Goal: Task Accomplishment & Management: Use online tool/utility

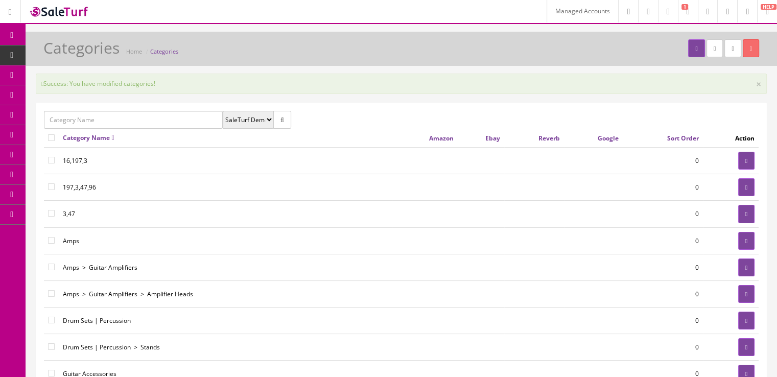
click at [56, 56] on icon at bounding box center [54, 55] width 11 height 8
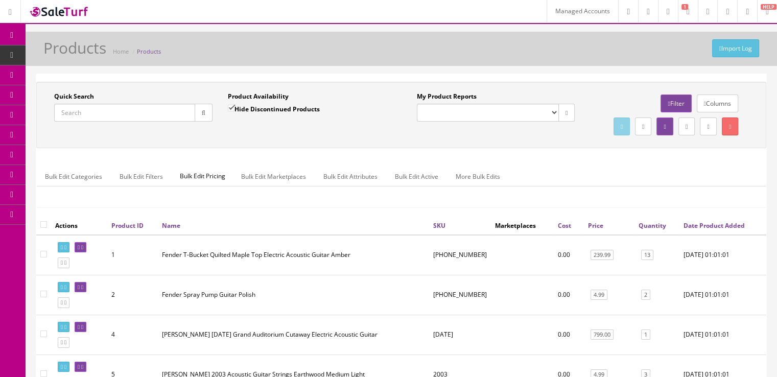
click at [78, 175] on link "Theme Editor" at bounding box center [79, 175] width 107 height 20
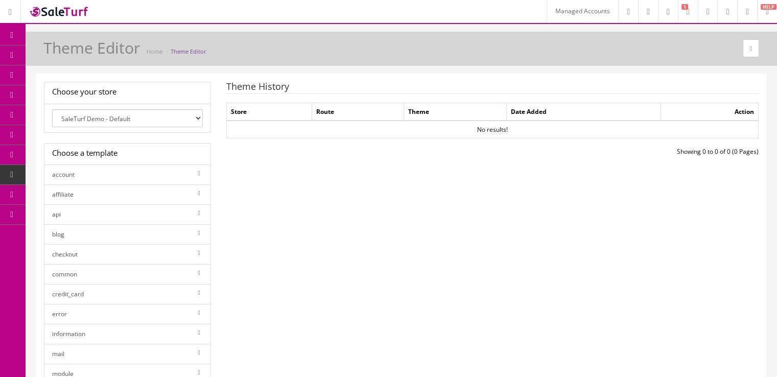
click at [70, 199] on link "Templates" at bounding box center [79, 195] width 107 height 20
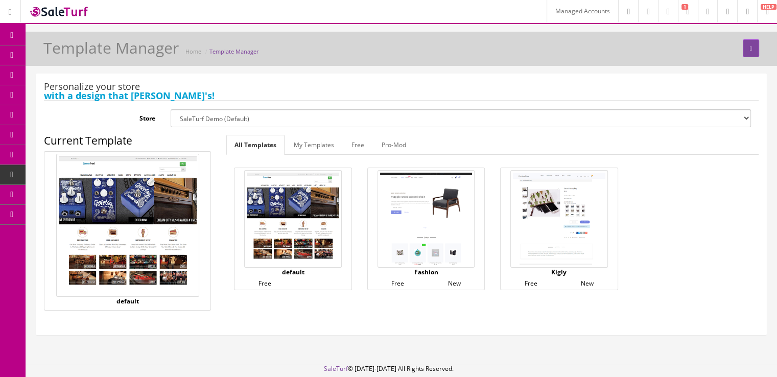
click at [425, 195] on img at bounding box center [425, 218] width 97 height 97
click at [541, 194] on img at bounding box center [558, 218] width 97 height 97
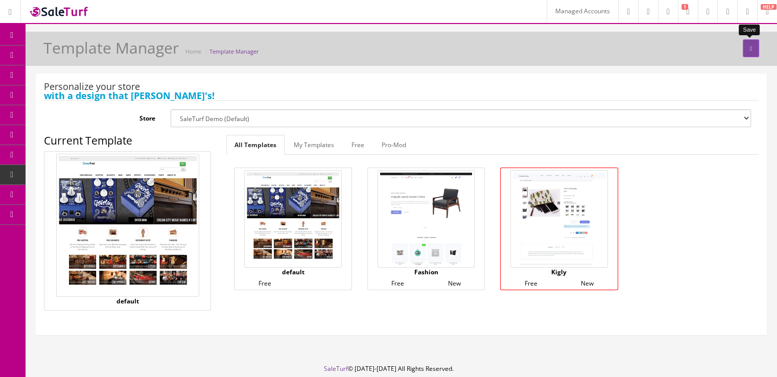
click at [750, 48] on icon "submit" at bounding box center [751, 48] width 2 height 6
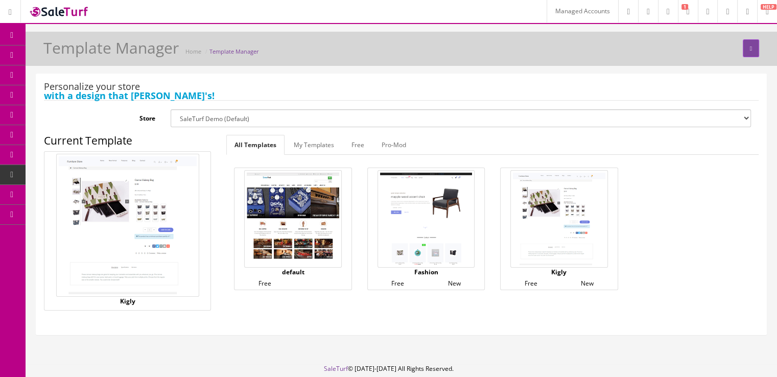
click at [302, 203] on img at bounding box center [292, 218] width 97 height 97
click at [99, 304] on link "Caching" at bounding box center [79, 314] width 107 height 20
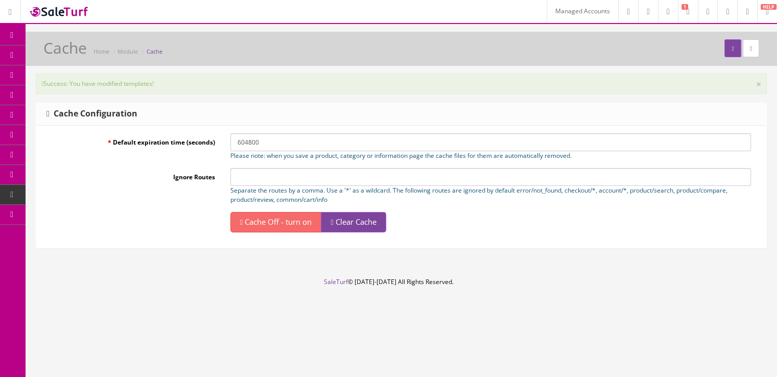
click at [316, 221] on link "Cache Off - turn on" at bounding box center [275, 222] width 91 height 20
click at [296, 224] on span "Cache On - turn off" at bounding box center [278, 221] width 67 height 10
click at [376, 222] on span "Clear Cache" at bounding box center [355, 221] width 41 height 10
click at [717, 17] on link at bounding box center [727, 11] width 20 height 22
click at [680, 44] on link "SaleTurf Demo" at bounding box center [685, 44] width 102 height 12
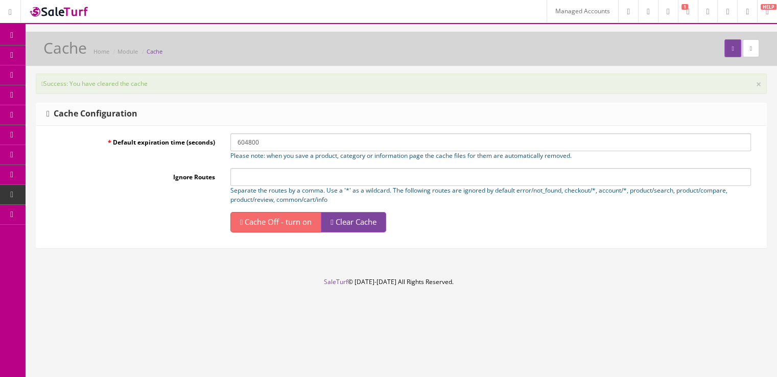
click at [67, 198] on link "System Configs" at bounding box center [79, 195] width 107 height 20
click at [62, 190] on link "Templates" at bounding box center [79, 195] width 107 height 20
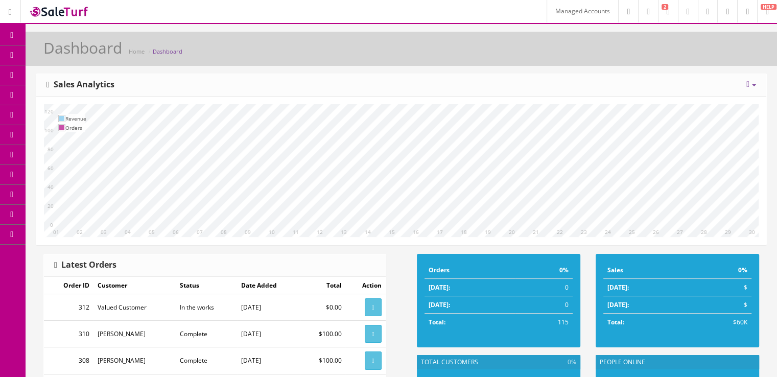
click at [546, 14] on link "Managed Accounts" at bounding box center [581, 11] width 71 height 22
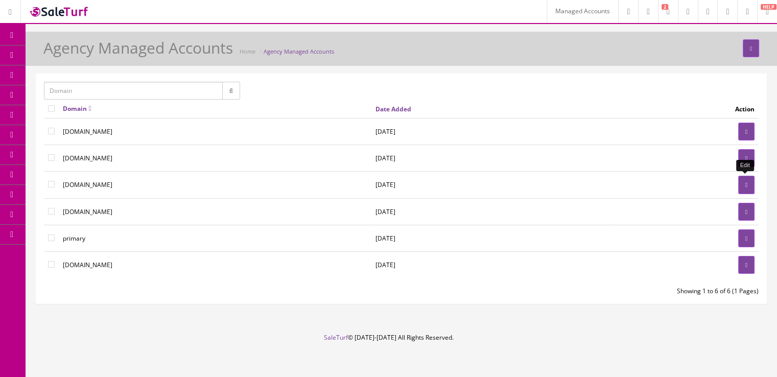
click at [752, 178] on link at bounding box center [746, 185] width 16 height 18
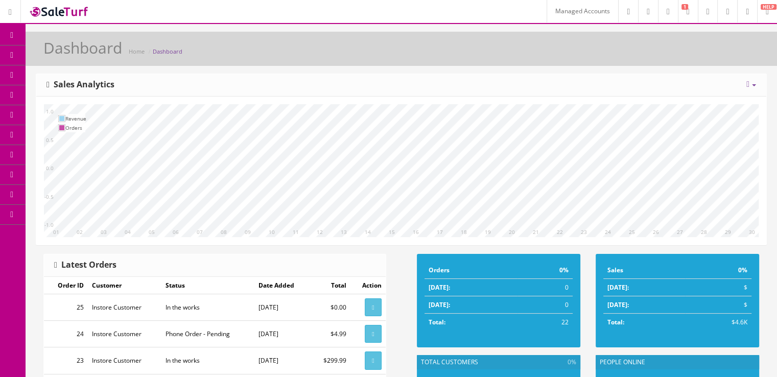
click at [55, 193] on link "Templates" at bounding box center [79, 195] width 107 height 20
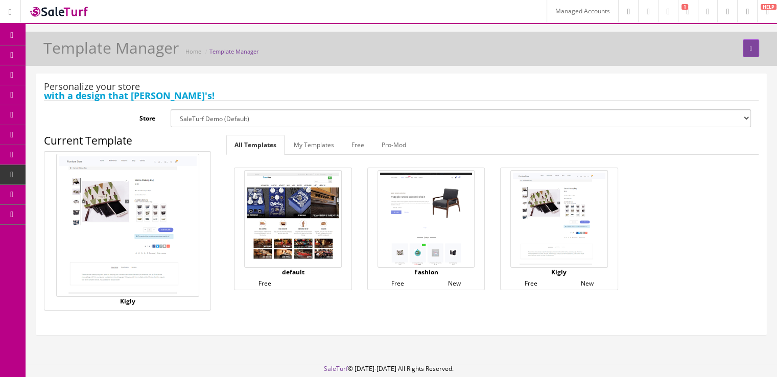
click at [324, 220] on img at bounding box center [292, 218] width 97 height 97
click at [742, 56] on button "submit" at bounding box center [750, 48] width 16 height 18
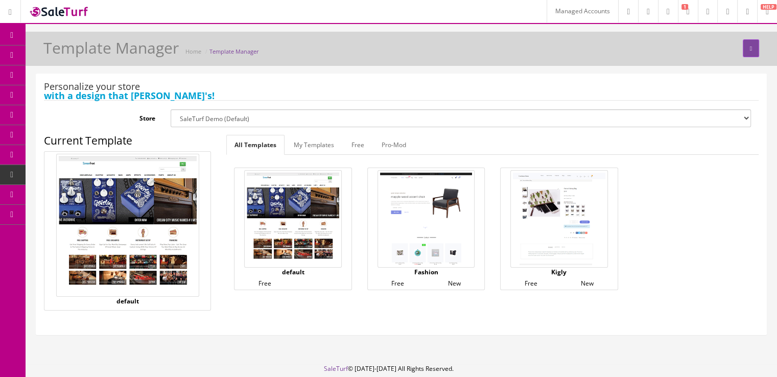
click at [55, 172] on link "Theme Editor" at bounding box center [79, 175] width 107 height 20
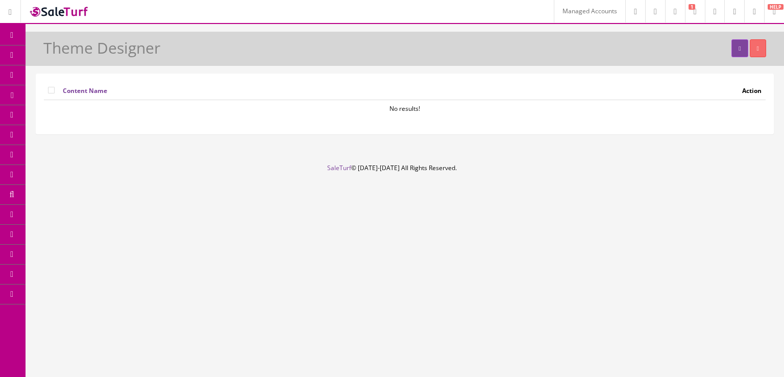
click at [12, 12] on icon at bounding box center [10, 12] width 3 height 6
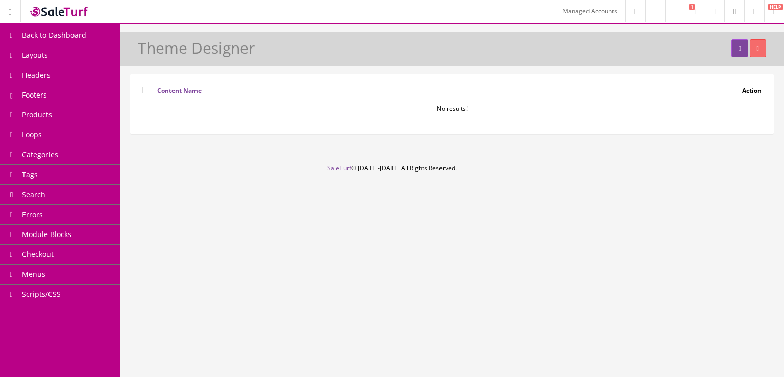
click at [80, 76] on link "Headers" at bounding box center [60, 75] width 120 height 20
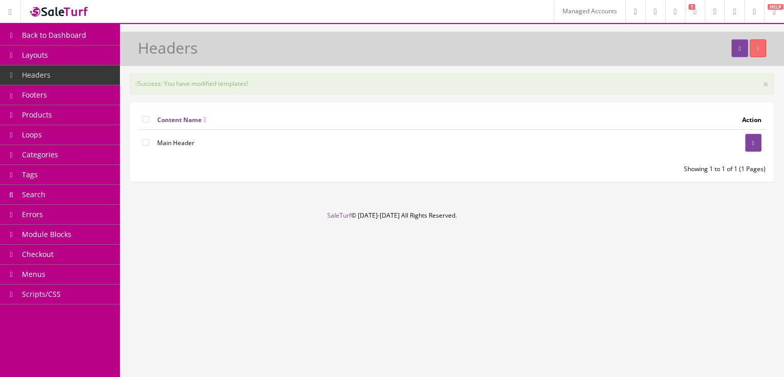
click at [96, 95] on link "Footers" at bounding box center [60, 95] width 120 height 20
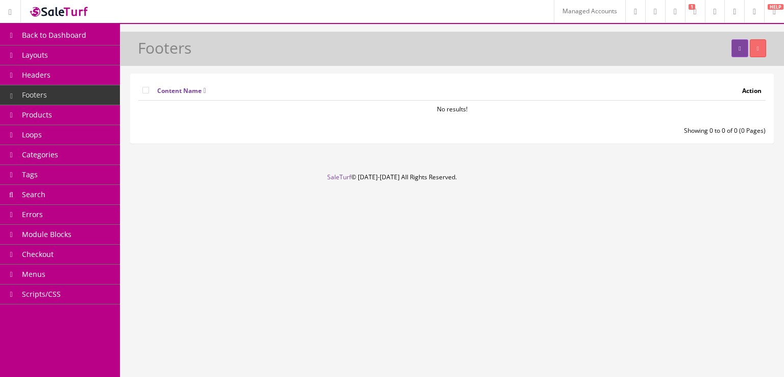
click at [100, 78] on link "Headers" at bounding box center [60, 75] width 120 height 20
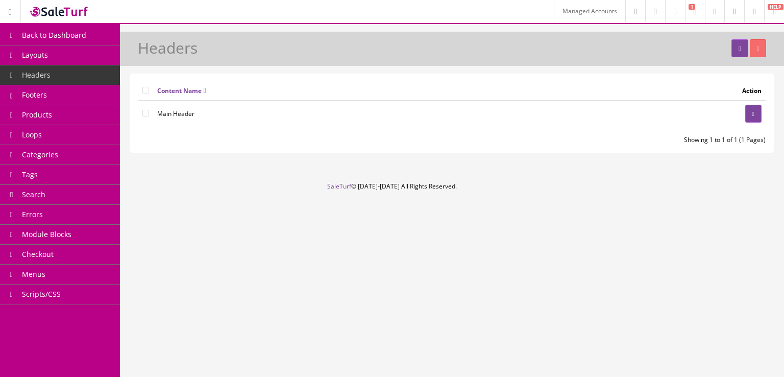
click at [94, 118] on link "Products" at bounding box center [60, 115] width 120 height 20
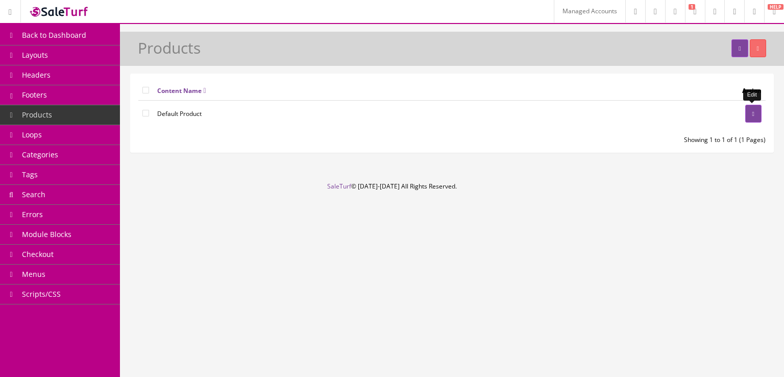
click at [760, 113] on link at bounding box center [753, 114] width 16 height 18
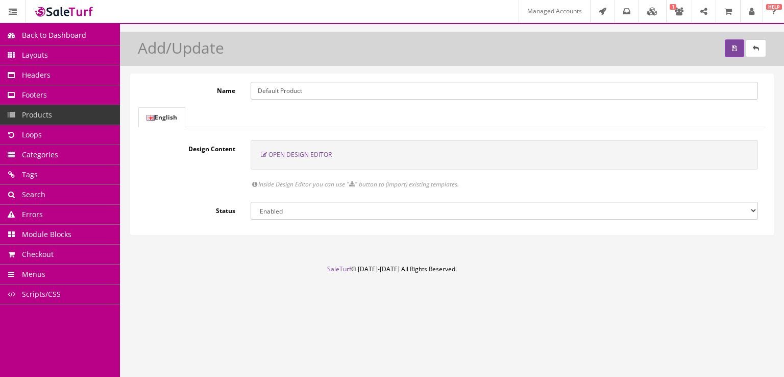
click at [318, 154] on span "Open Design Editor" at bounding box center [300, 154] width 63 height 9
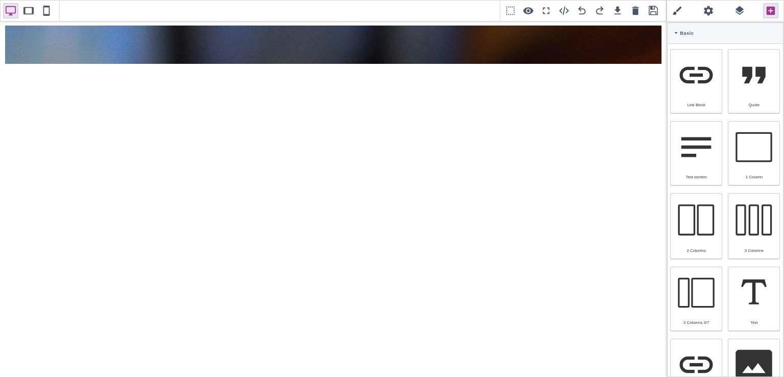
drag, startPoint x: 784, startPoint y: 62, endPoint x: 784, endPoint y: 75, distance: 12.8
click at [784, 75] on div "Classes - State - Hover Click Even/Odd Selected: Flex Flex direction row row-re…" at bounding box center [725, 188] width 117 height 377
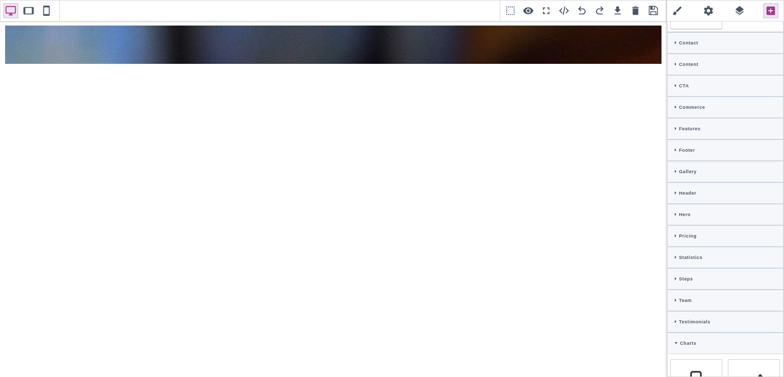
scroll to position [784, 0]
click at [673, 30] on div "Contact" at bounding box center [725, 40] width 115 height 21
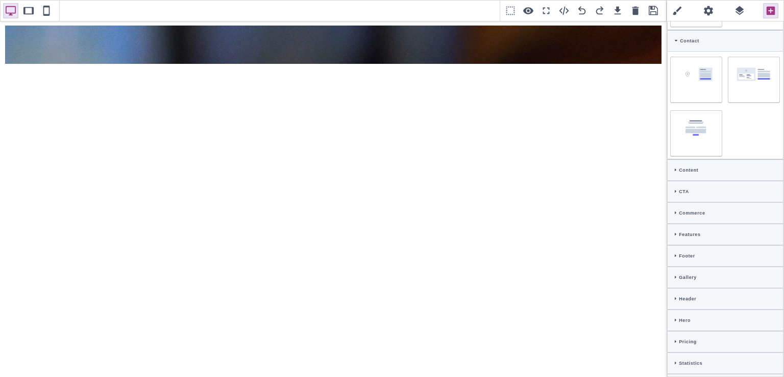
click at [675, 38] on icon at bounding box center [676, 40] width 3 height 5
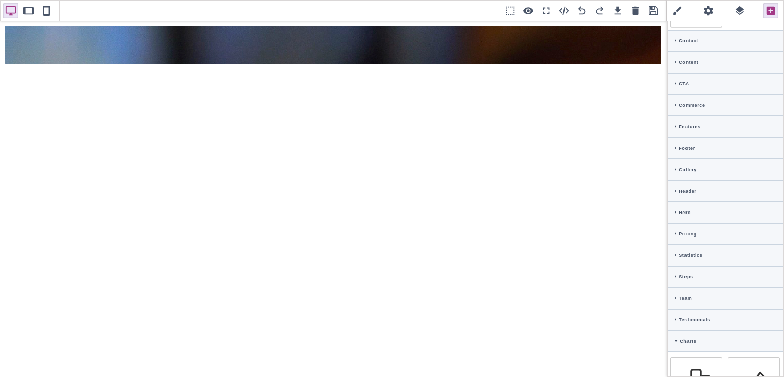
click at [675, 60] on icon at bounding box center [676, 62] width 2 height 5
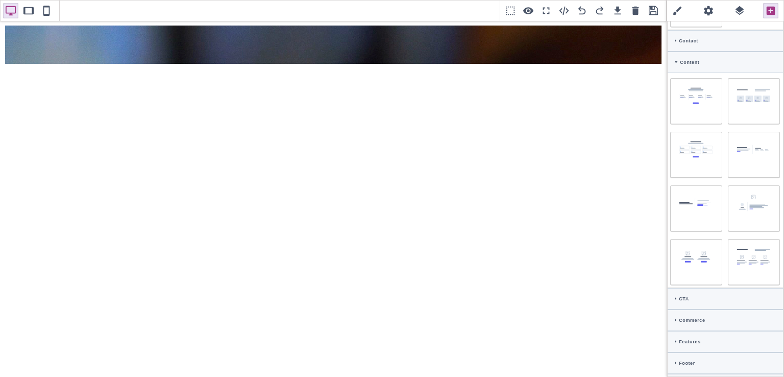
click at [675, 60] on icon at bounding box center [676, 62] width 3 height 5
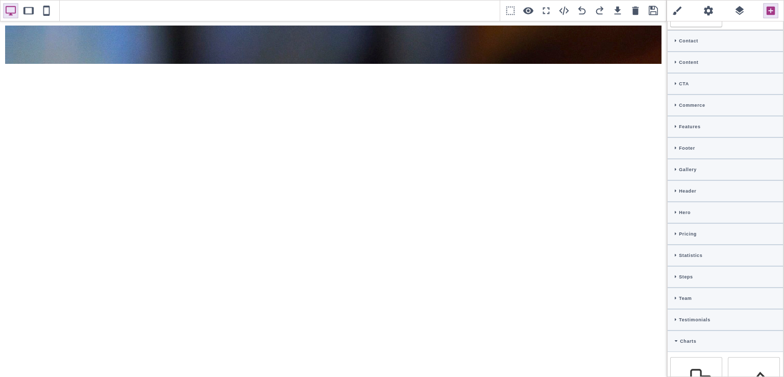
click at [672, 73] on div "CTA" at bounding box center [725, 83] width 115 height 21
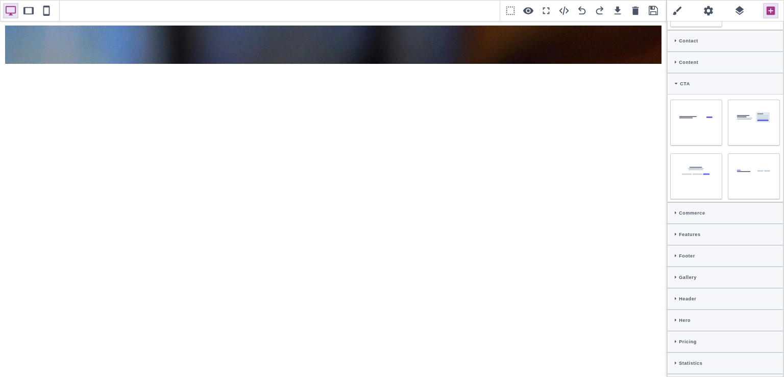
click at [672, 73] on div "CTA" at bounding box center [725, 83] width 115 height 21
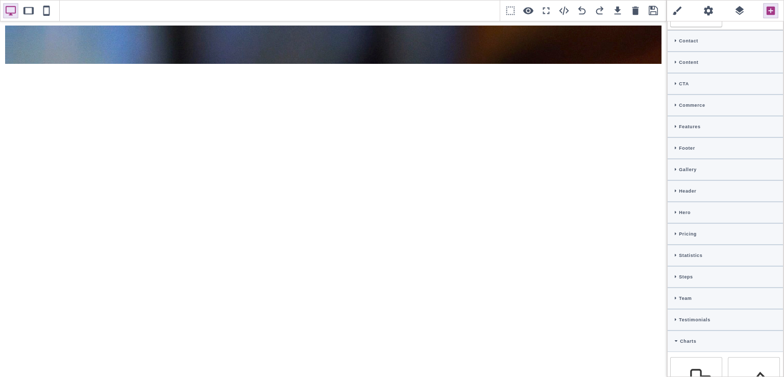
click at [674, 94] on div "Commerce" at bounding box center [725, 104] width 115 height 21
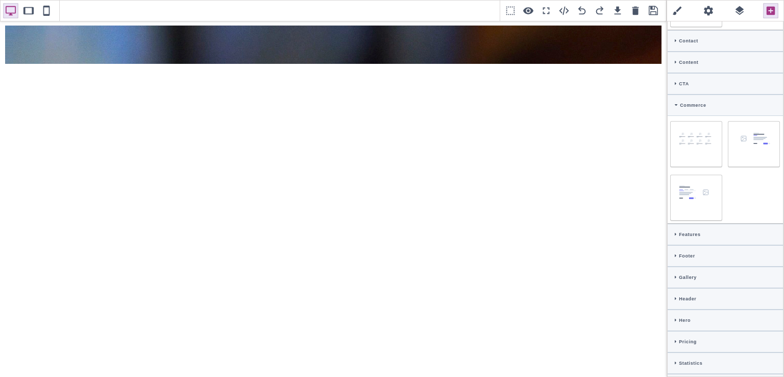
click at [674, 94] on div "Commerce" at bounding box center [725, 104] width 115 height 21
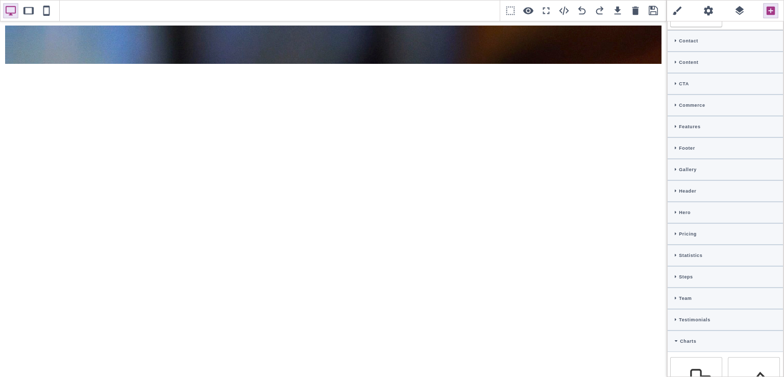
click at [675, 124] on icon at bounding box center [676, 126] width 2 height 5
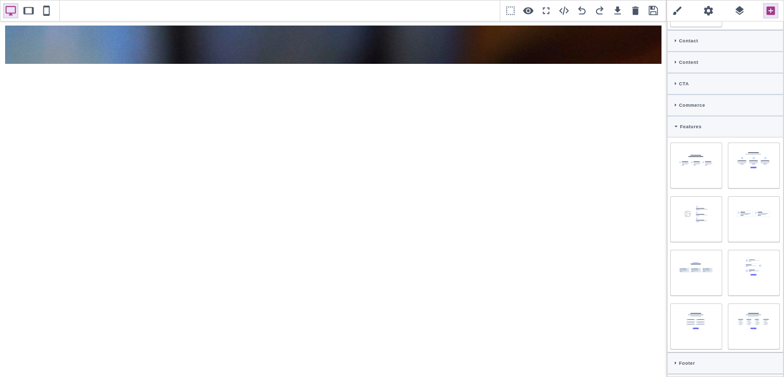
click at [675, 124] on icon at bounding box center [676, 126] width 3 height 5
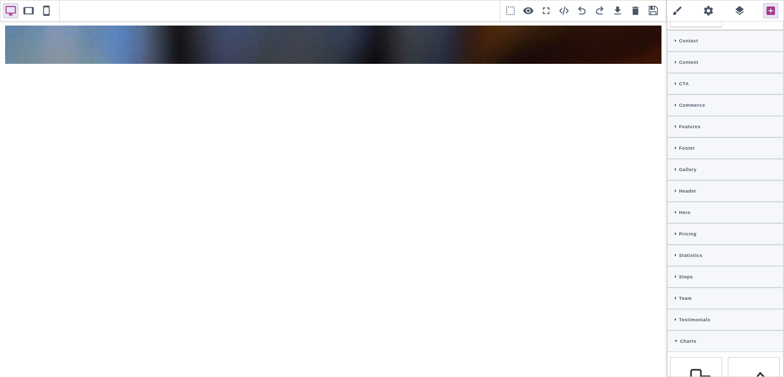
click at [675, 146] on icon at bounding box center [676, 148] width 2 height 5
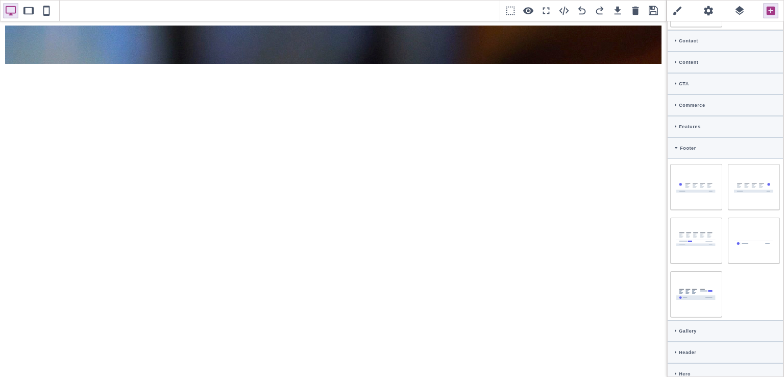
click at [675, 146] on icon at bounding box center [676, 148] width 3 height 5
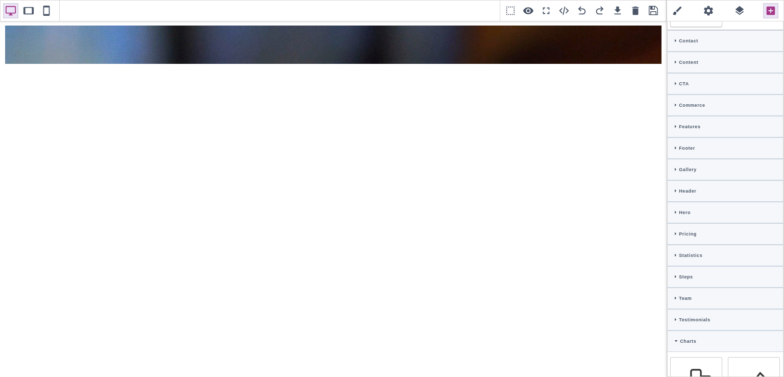
click at [677, 159] on div "Gallery" at bounding box center [725, 169] width 115 height 21
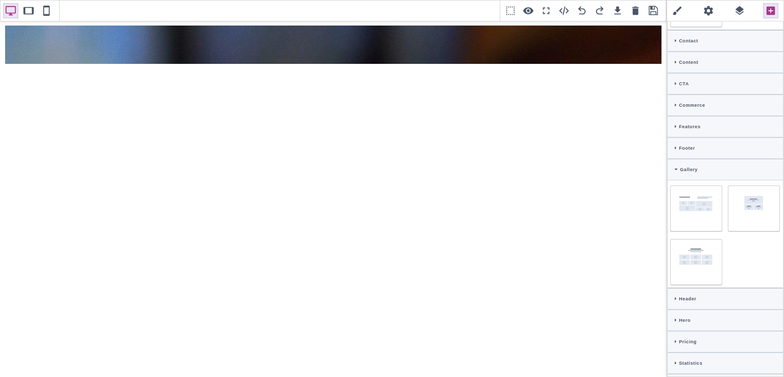
click at [675, 167] on icon at bounding box center [676, 169] width 3 height 5
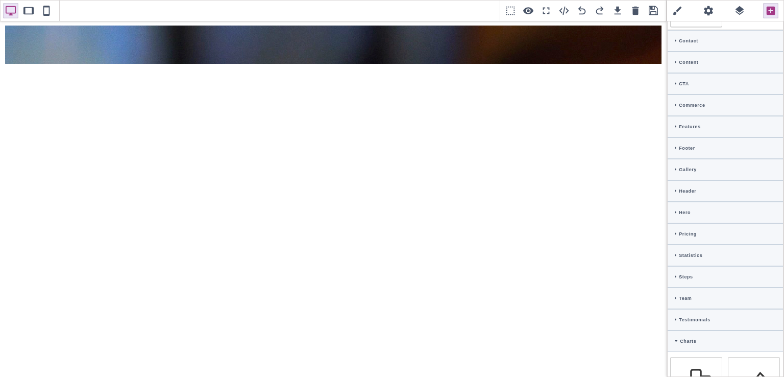
click at [675, 188] on icon at bounding box center [676, 190] width 2 height 5
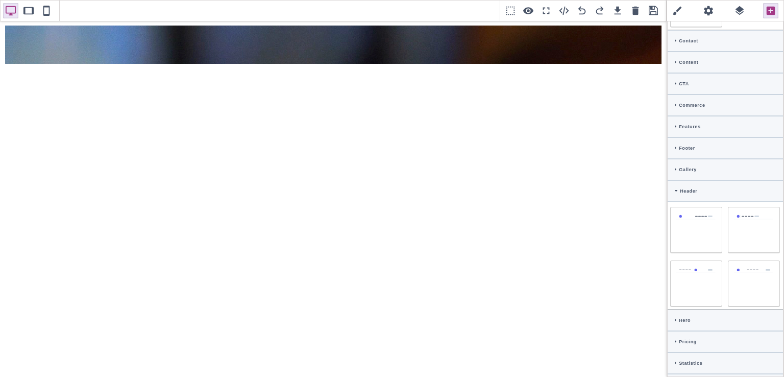
click at [675, 188] on icon at bounding box center [676, 190] width 3 height 5
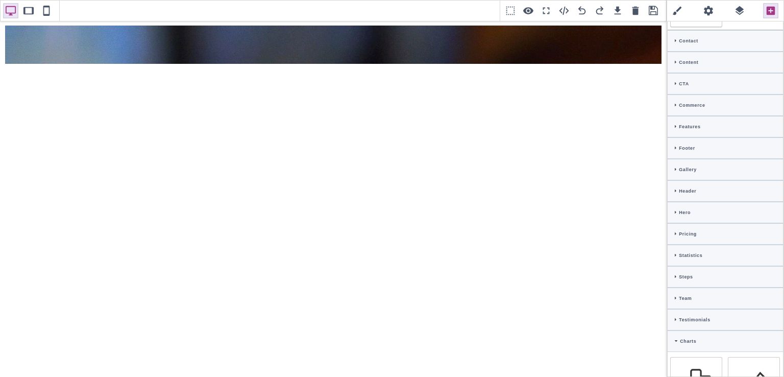
click at [676, 210] on icon at bounding box center [676, 212] width 2 height 5
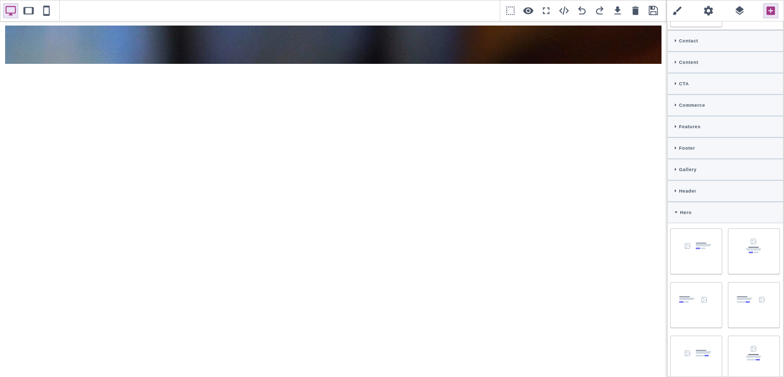
click at [676, 210] on icon at bounding box center [676, 212] width 3 height 5
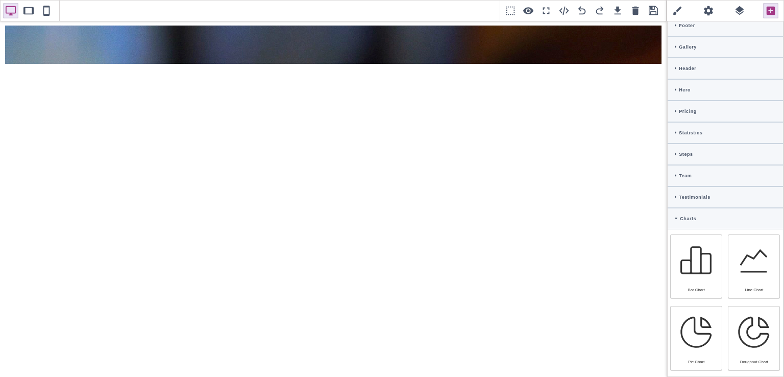
scroll to position [948, 0]
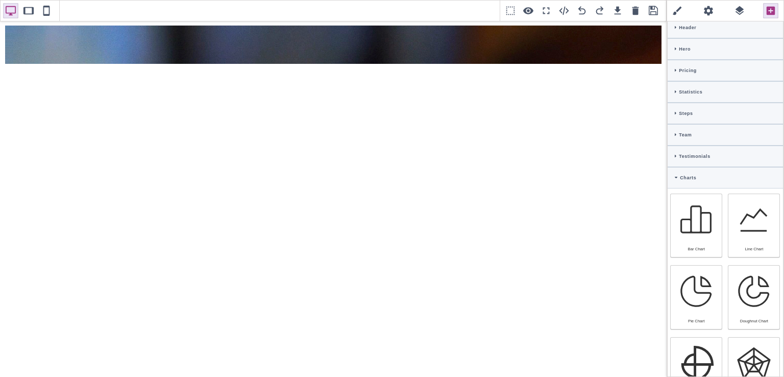
click at [674, 60] on div "Pricing" at bounding box center [725, 70] width 115 height 21
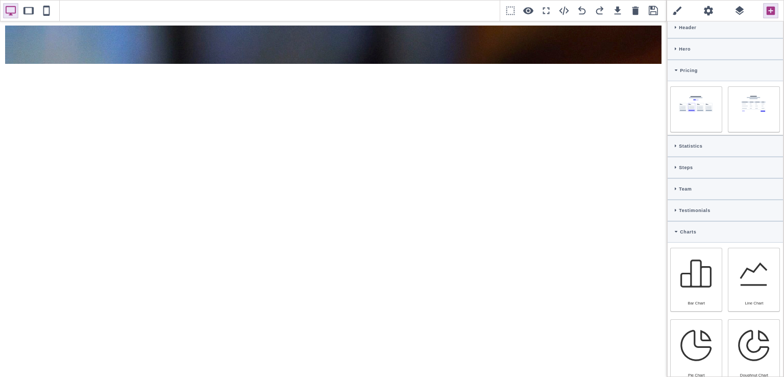
click at [674, 60] on div "Pricing" at bounding box center [725, 70] width 115 height 21
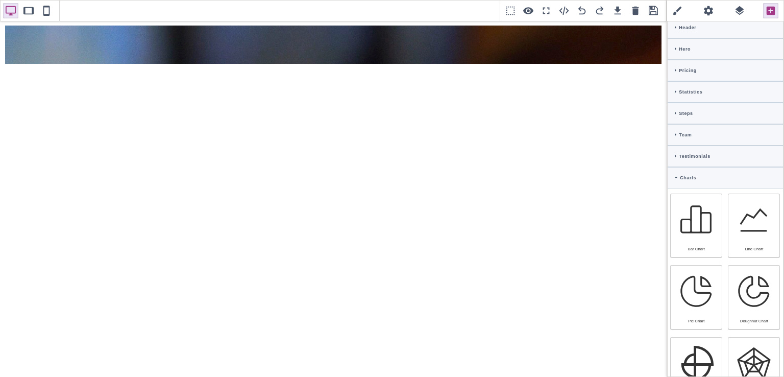
click at [676, 175] on icon at bounding box center [676, 177] width 3 height 5
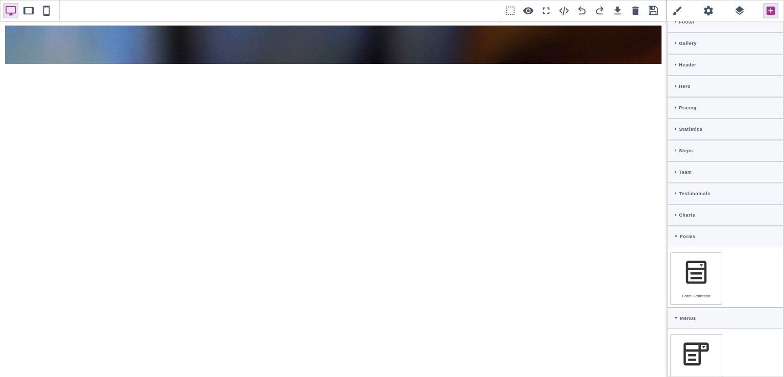
click at [676, 234] on icon at bounding box center [676, 236] width 3 height 5
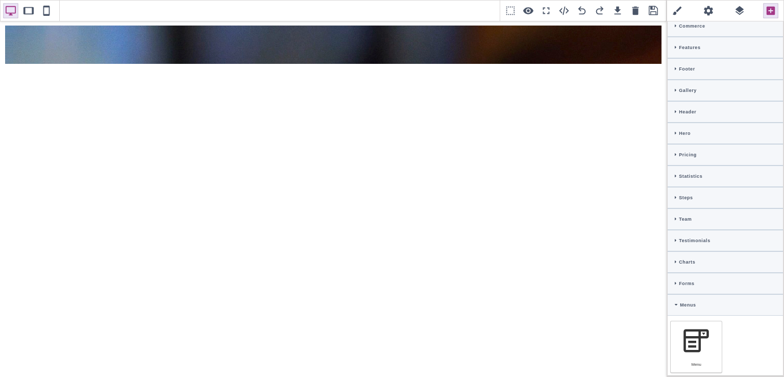
scroll to position [850, 0]
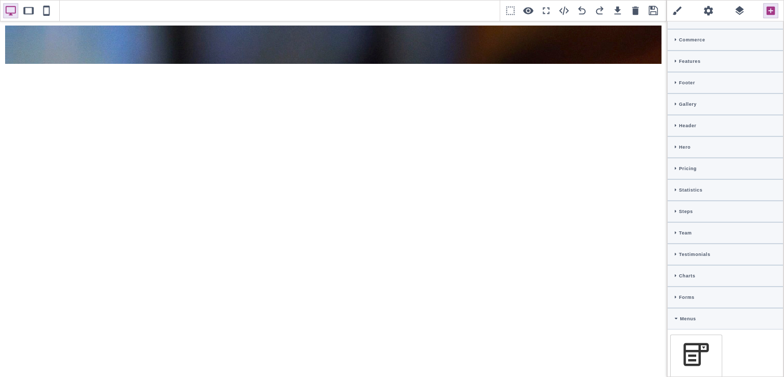
click at [673, 244] on div "Testimonials" at bounding box center [725, 254] width 115 height 21
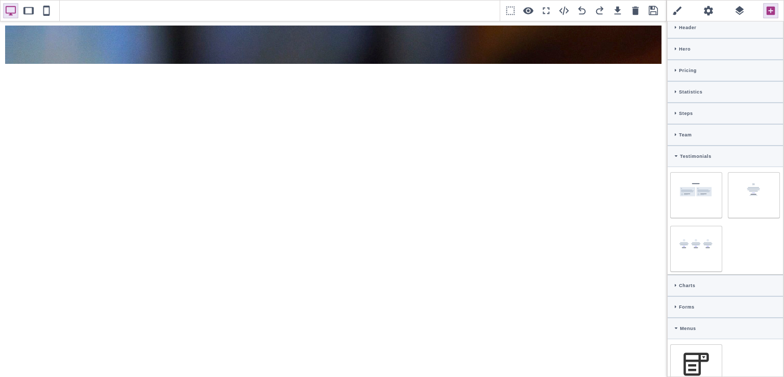
click at [676, 154] on icon at bounding box center [676, 156] width 3 height 5
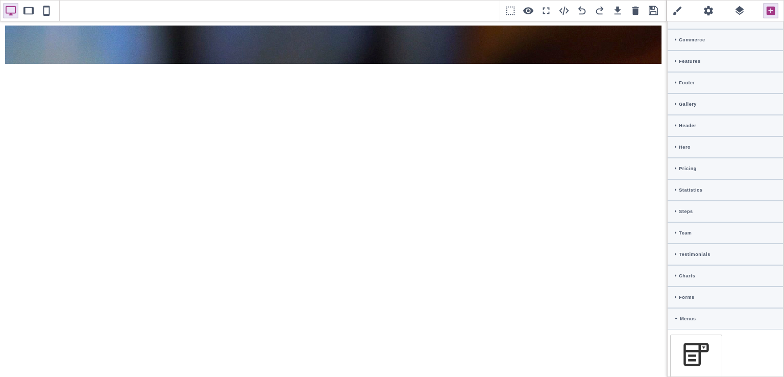
click at [676, 145] on icon at bounding box center [676, 147] width 2 height 5
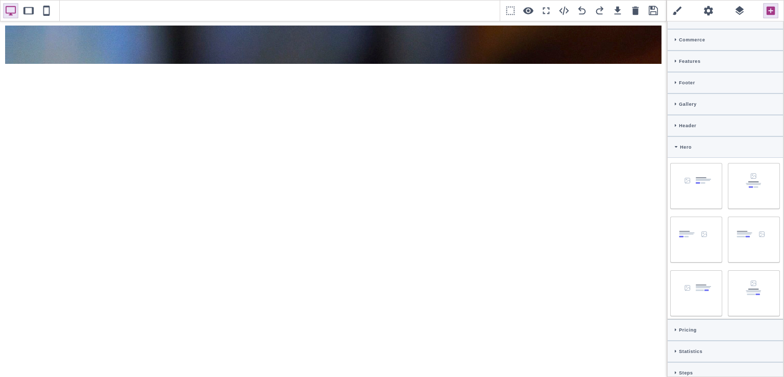
scroll to position [948, 0]
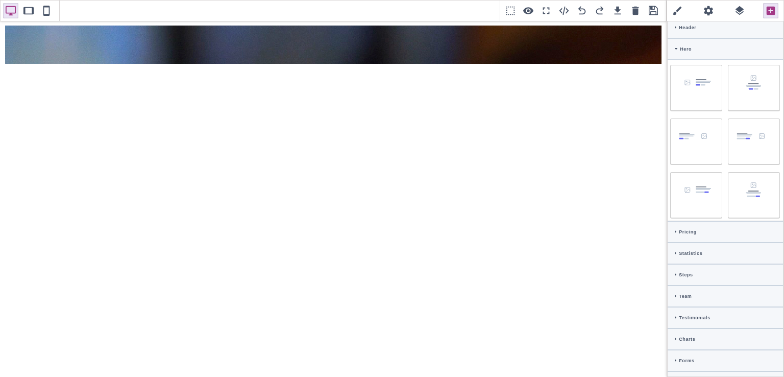
click at [675, 46] on icon at bounding box center [676, 48] width 3 height 5
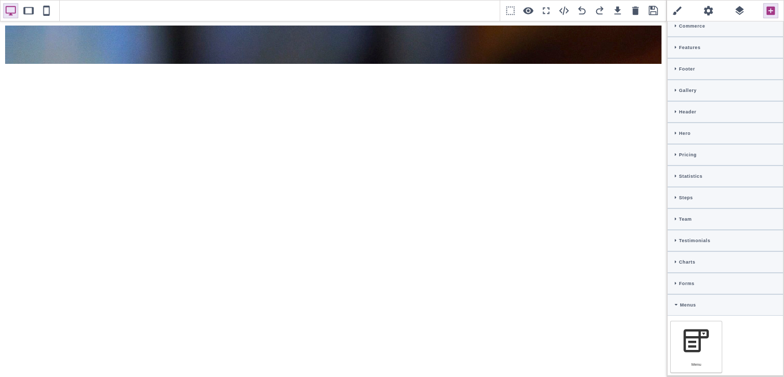
scroll to position [850, 0]
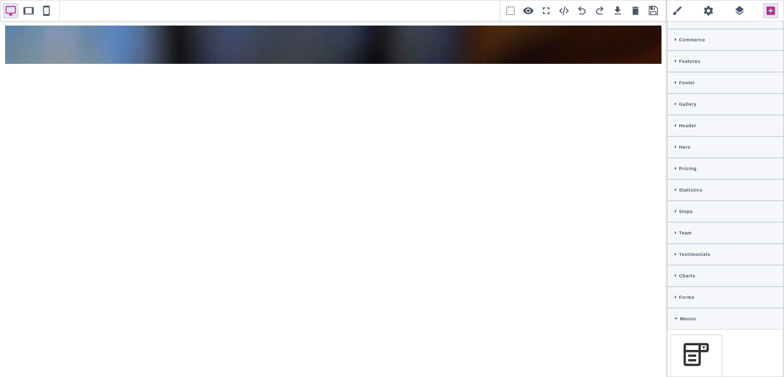
drag, startPoint x: 784, startPoint y: 272, endPoint x: 782, endPoint y: 194, distance: 78.1
click at [782, 194] on div "Classes - State - Hover Click Even/Odd Selected: Flex Flex direction row row-re…" at bounding box center [725, 188] width 117 height 377
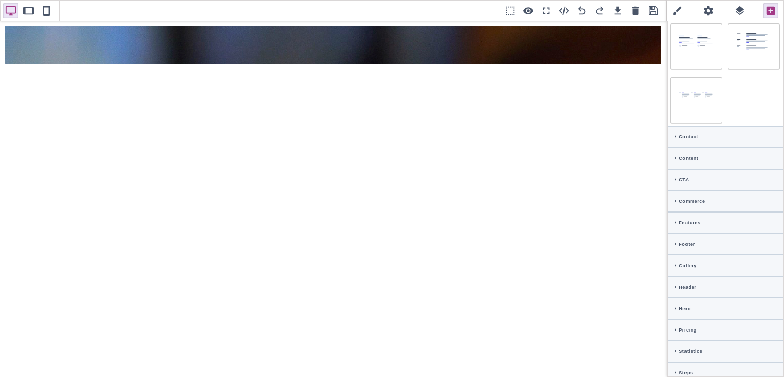
scroll to position [686, 0]
click at [675, 179] on icon at bounding box center [676, 181] width 2 height 5
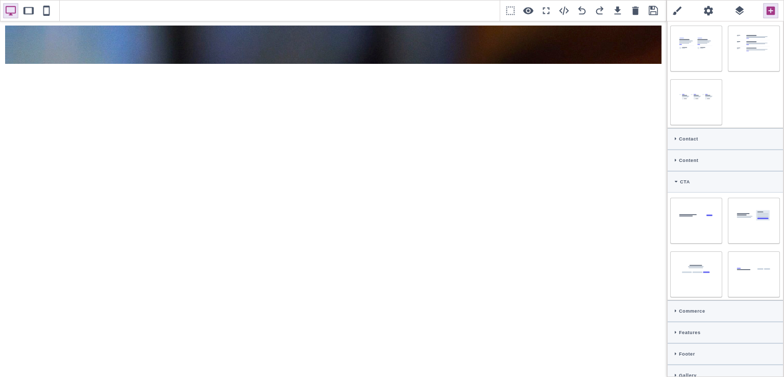
click at [675, 179] on icon at bounding box center [676, 181] width 3 height 5
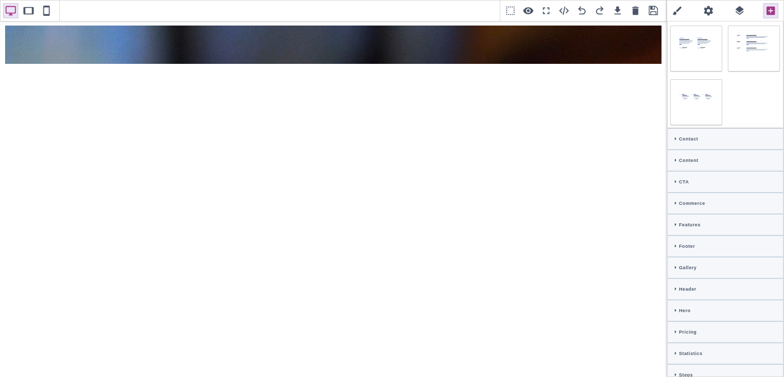
click at [676, 158] on icon at bounding box center [676, 160] width 2 height 5
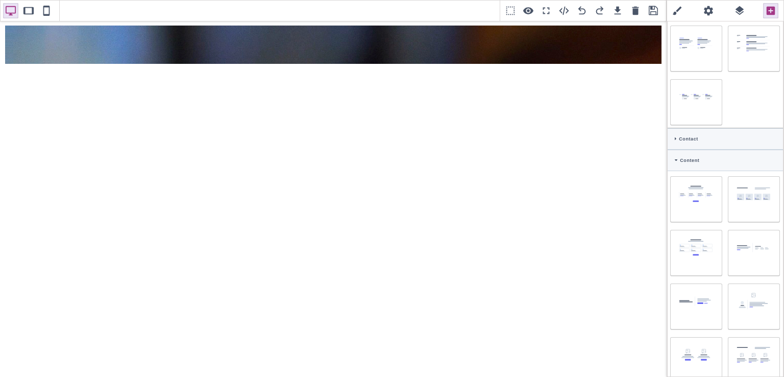
click at [675, 158] on icon at bounding box center [676, 160] width 3 height 5
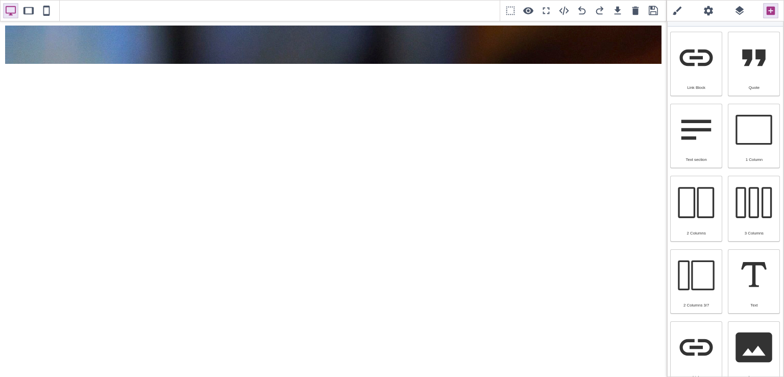
scroll to position [0, 0]
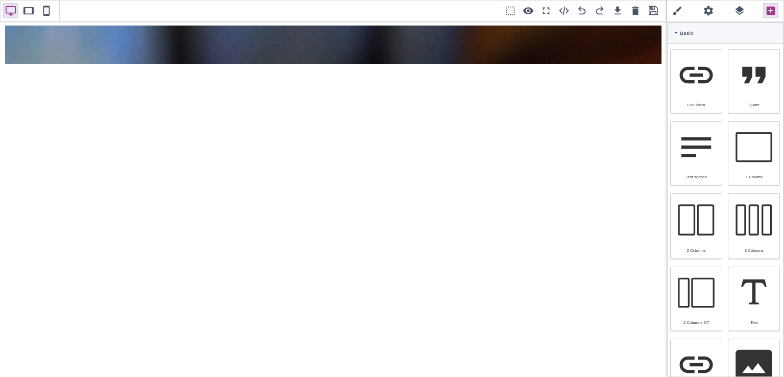
click at [670, 33] on div "Basic" at bounding box center [725, 32] width 115 height 21
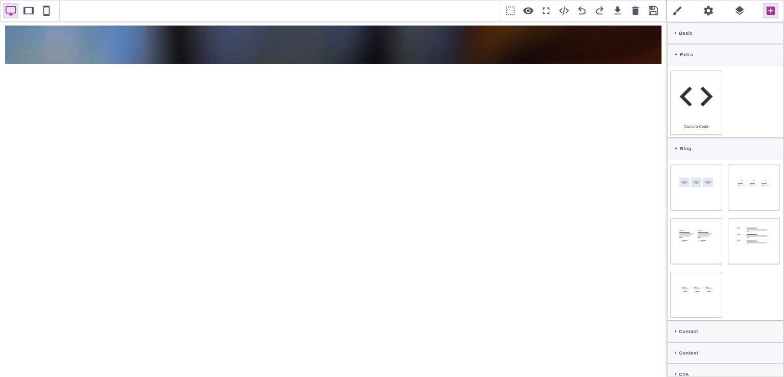
click at [673, 54] on div "Extra" at bounding box center [725, 54] width 115 height 21
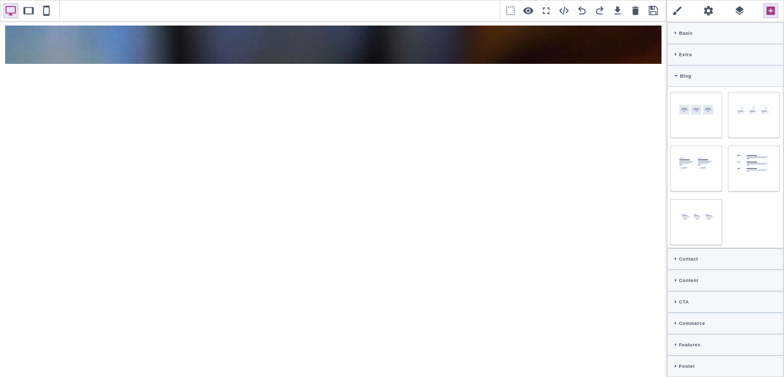
click at [676, 74] on icon at bounding box center [676, 76] width 3 height 5
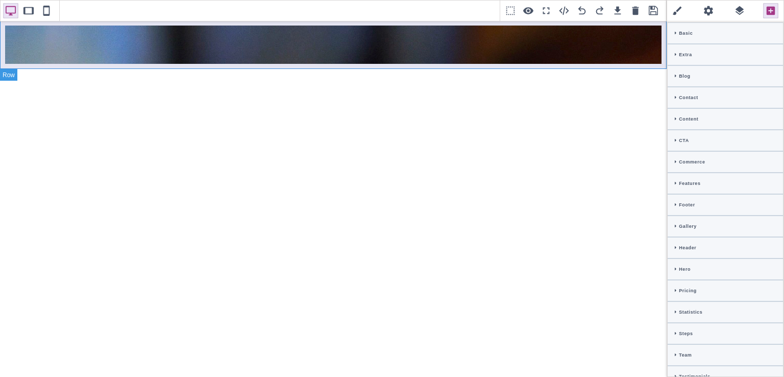
click at [572, 65] on div at bounding box center [333, 44] width 667 height 49
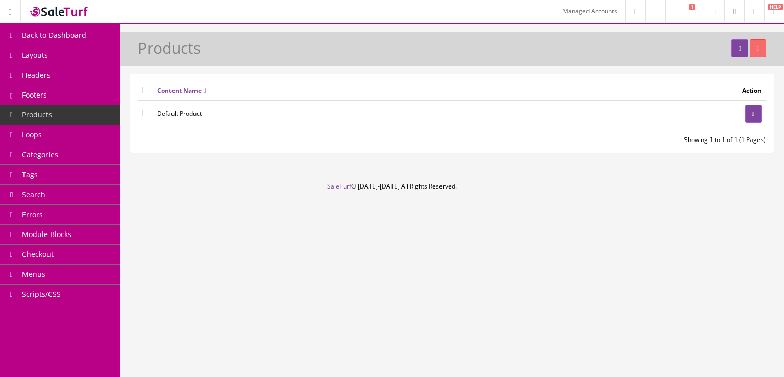
click at [84, 74] on link "Headers" at bounding box center [60, 75] width 120 height 20
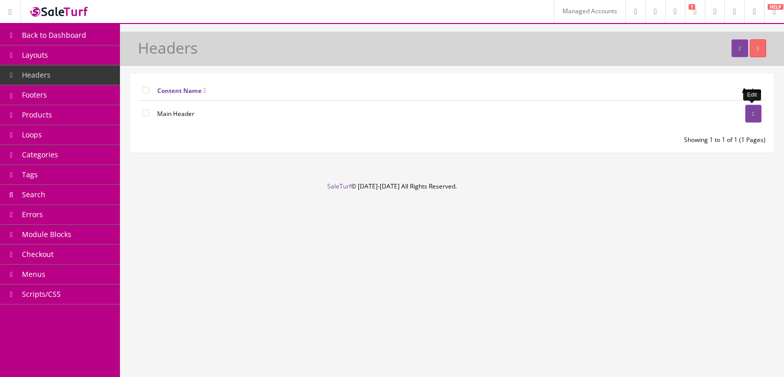
click at [747, 114] on link at bounding box center [753, 114] width 16 height 18
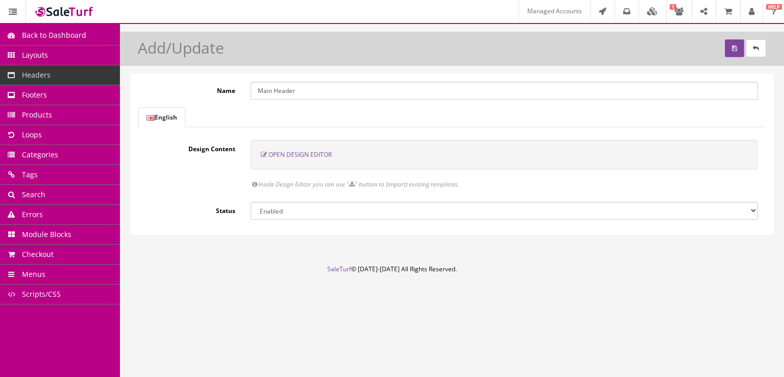
click at [309, 155] on span "Open Design Editor" at bounding box center [300, 154] width 63 height 9
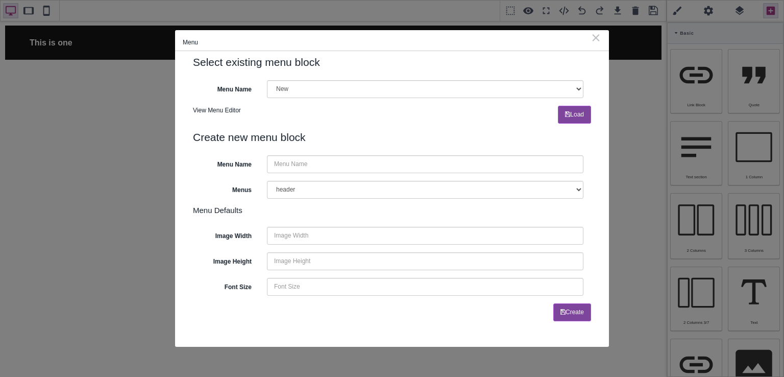
click at [595, 36] on div "⨯" at bounding box center [596, 37] width 11 height 9
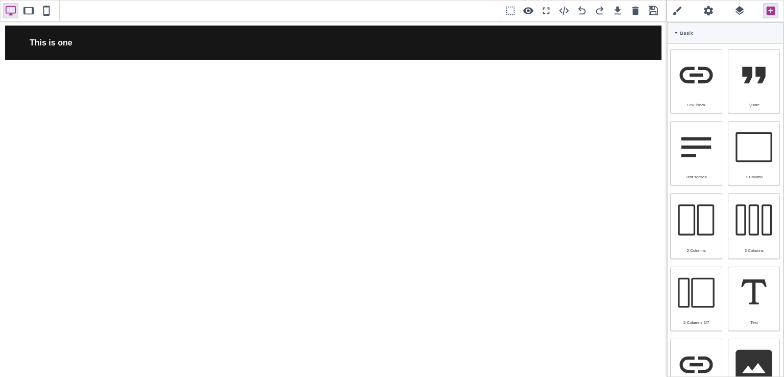
click at [673, 30] on div "Basic" at bounding box center [725, 32] width 115 height 21
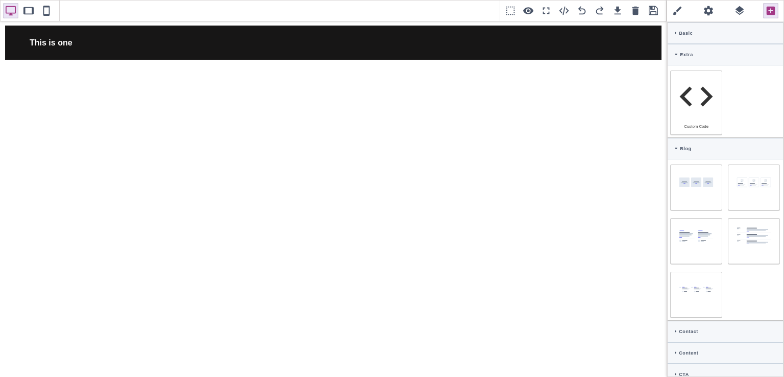
click at [675, 52] on icon at bounding box center [676, 54] width 3 height 5
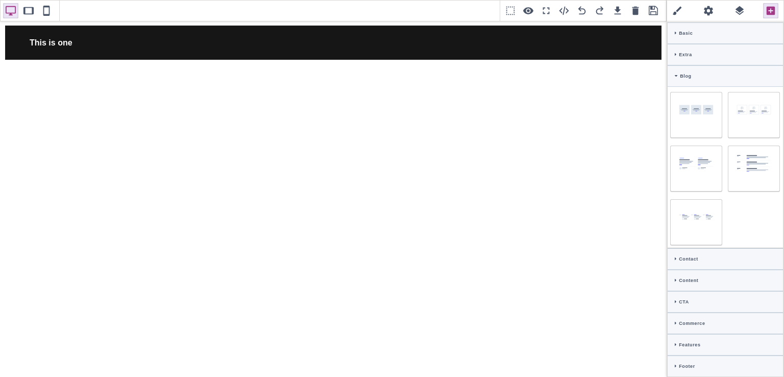
click at [676, 74] on icon at bounding box center [676, 76] width 3 height 5
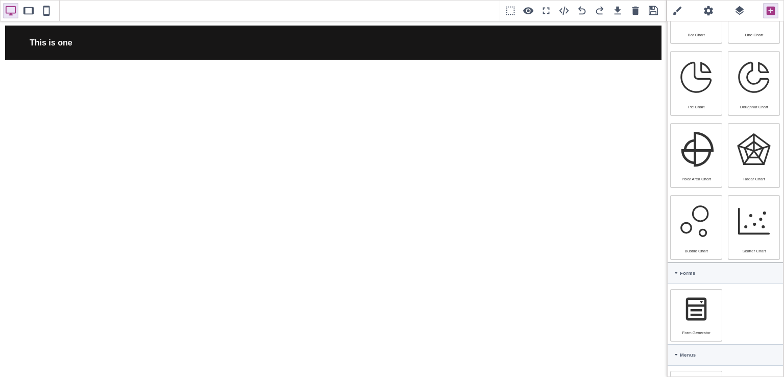
scroll to position [438, 0]
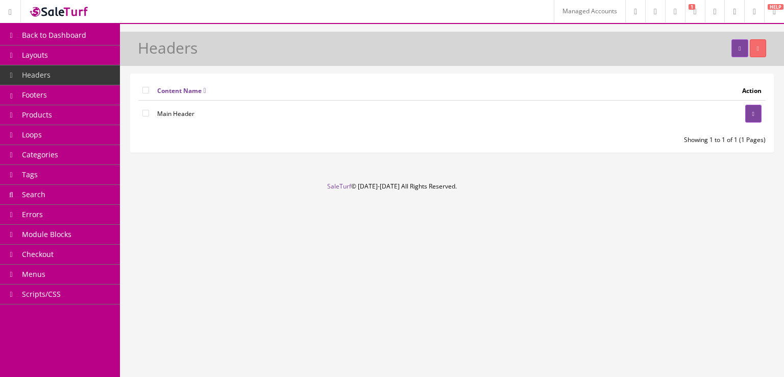
click at [12, 13] on icon at bounding box center [10, 12] width 3 height 6
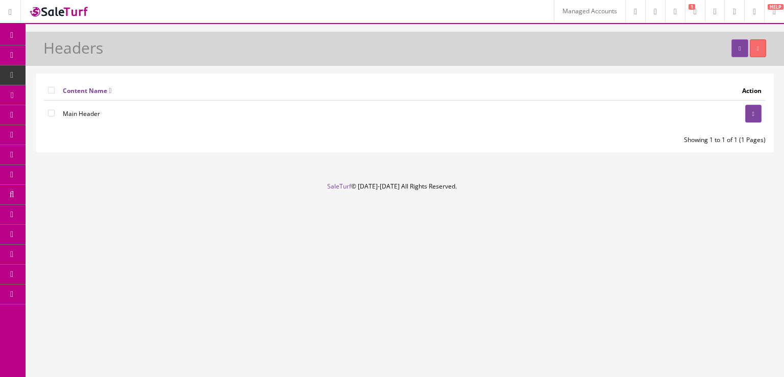
drag, startPoint x: 13, startPoint y: 13, endPoint x: 18, endPoint y: 9, distance: 6.5
click at [18, 9] on link at bounding box center [10, 11] width 21 height 22
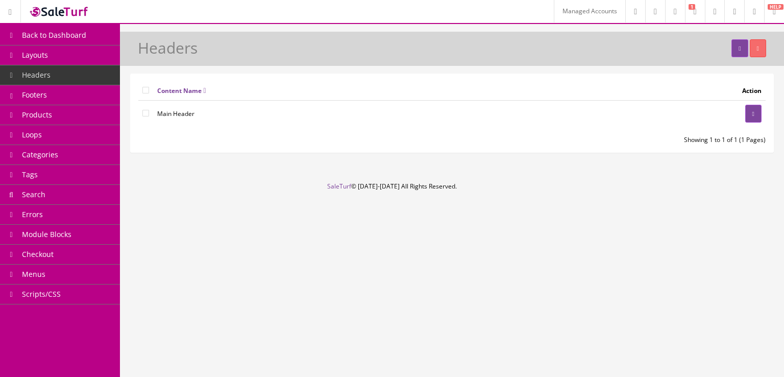
click at [37, 30] on span "Back to Dashboard" at bounding box center [54, 35] width 64 height 10
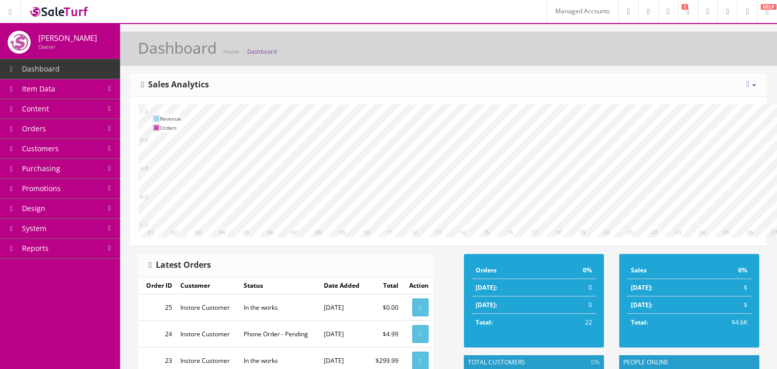
click at [70, 211] on link "Design" at bounding box center [60, 209] width 120 height 20
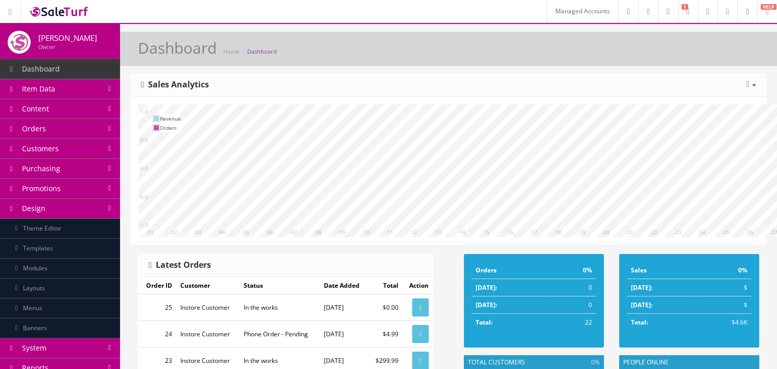
click at [84, 115] on link "Content" at bounding box center [60, 109] width 120 height 20
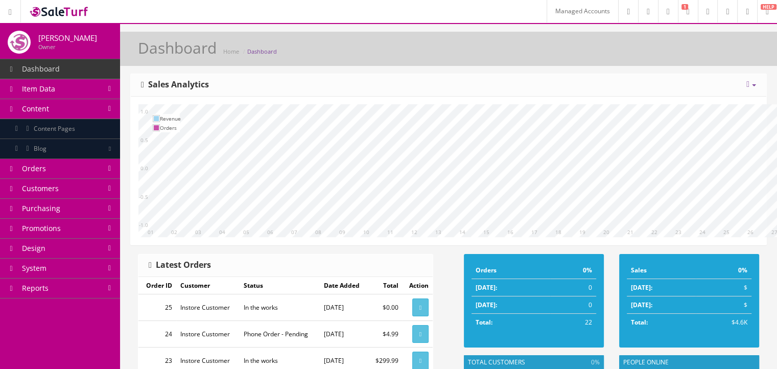
click at [90, 129] on link "Content Pages" at bounding box center [60, 129] width 120 height 20
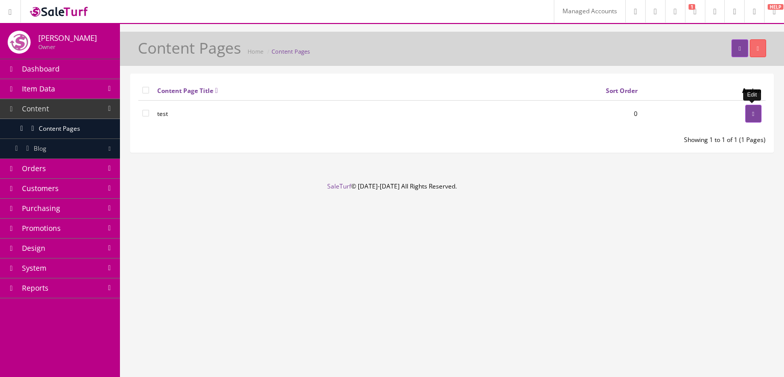
click at [748, 109] on link at bounding box center [753, 114] width 16 height 18
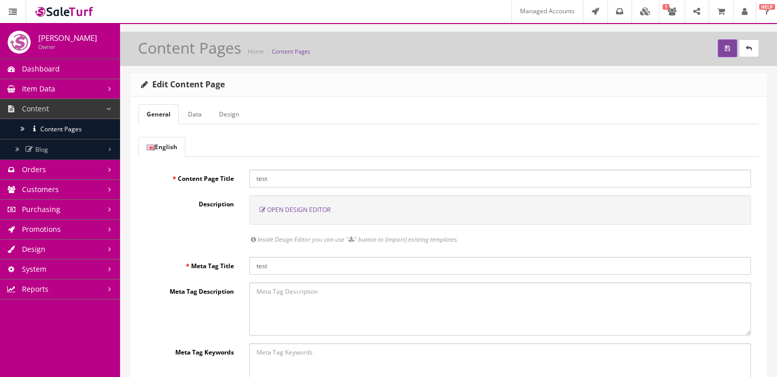
click at [304, 209] on span "Open Design Editor" at bounding box center [298, 209] width 63 height 9
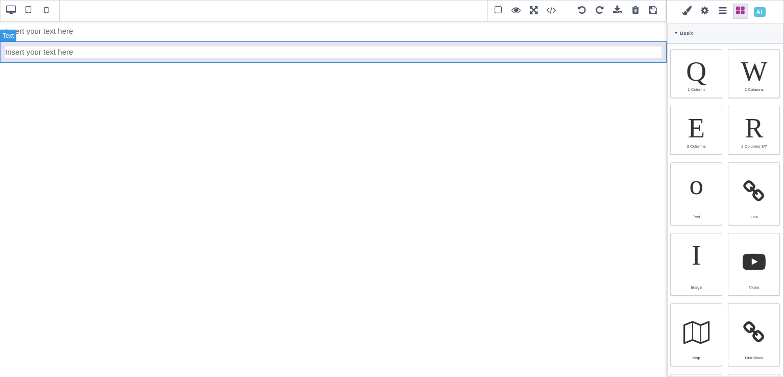
click at [131, 47] on div "Insert your text here" at bounding box center [333, 51] width 667 height 21
type input "10"
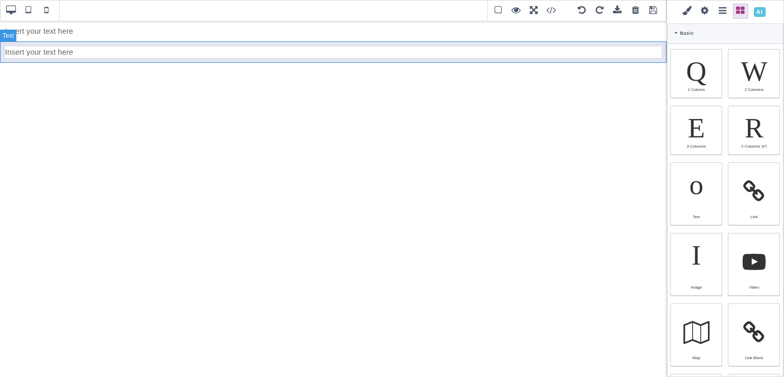
type input "10"
type input "rgb(102, 102, 102)"
select select "Arial, sans-serif"
type input "15"
select select "px"
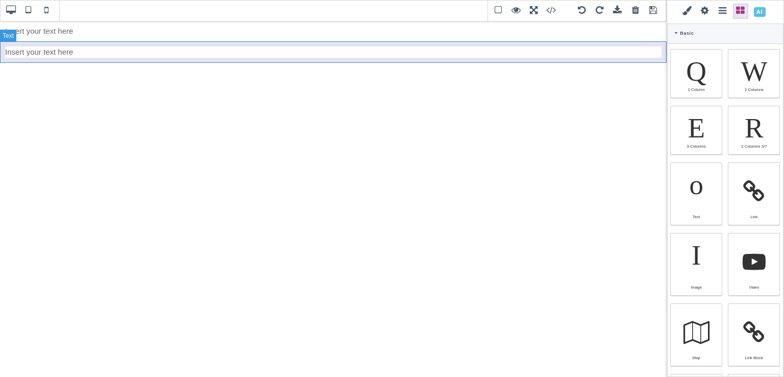
select select
type input "21.4286px"
select select
type input "0"
select select "px"
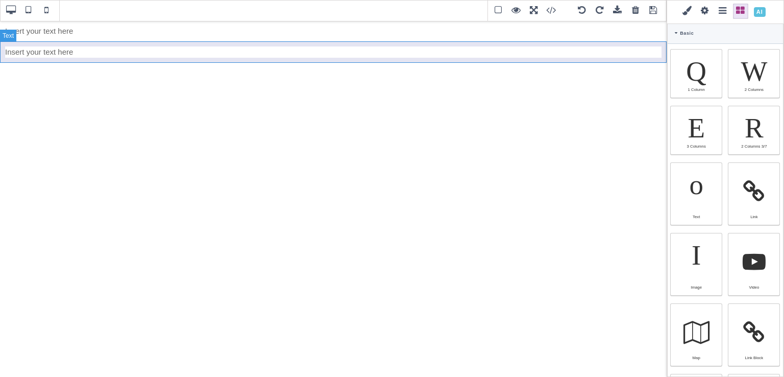
type input "0"
select select "px"
type input "0"
select select "px"
type input "0"
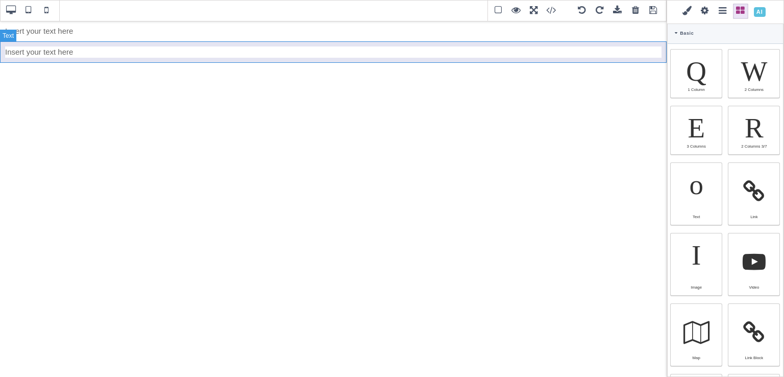
select select "px"
type input "rgb(102, 102, 102)"
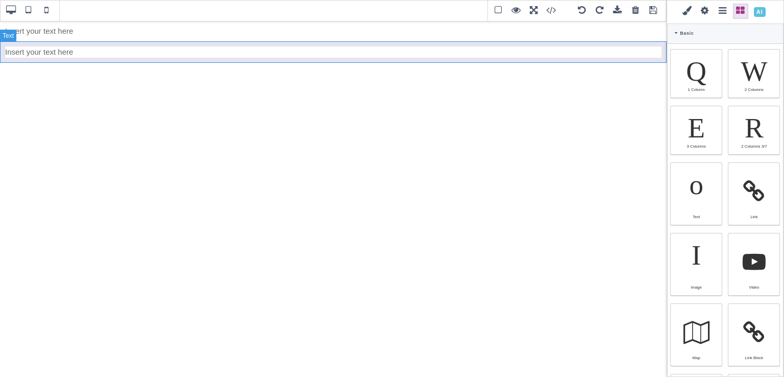
type input "2.4"
select select "px"
select select "solid"
type input "rgb(59, 151, 227)"
type input "-3"
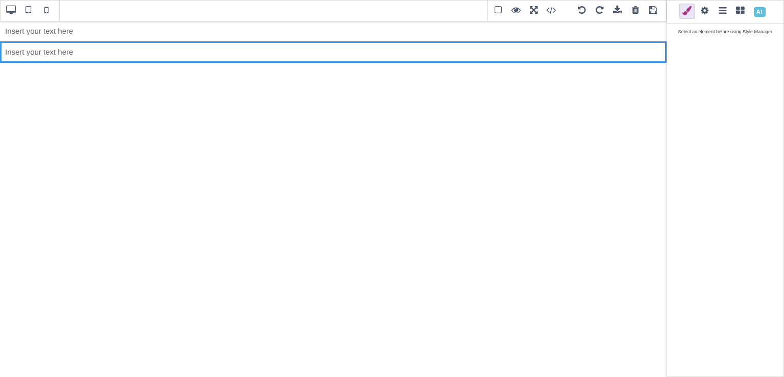
click at [660, 35] on div at bounding box center [660, 35] width 13 height 10
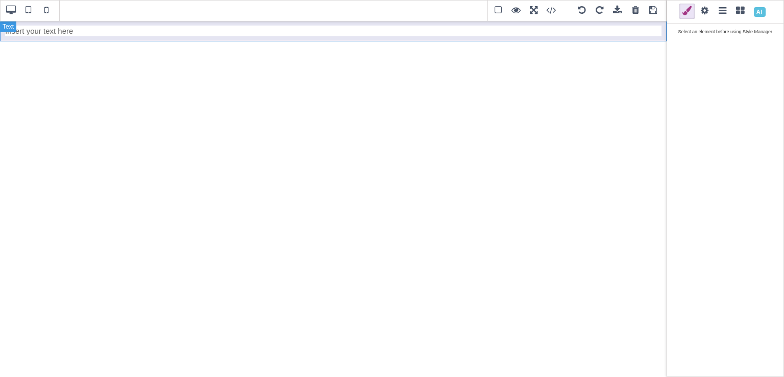
click at [574, 37] on div "Insert your text here" at bounding box center [333, 30] width 667 height 21
click at [658, 49] on div at bounding box center [660, 49] width 13 height 10
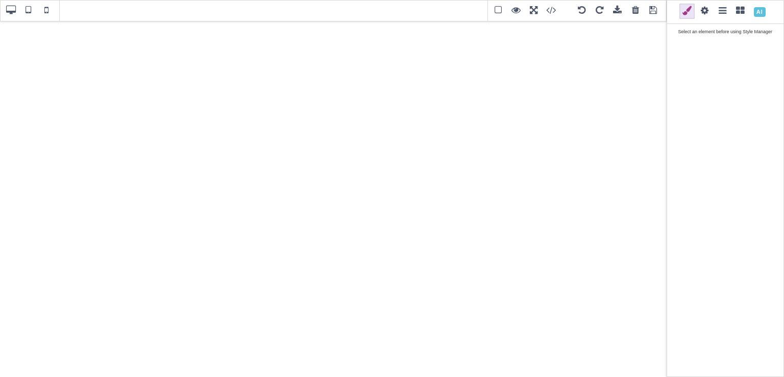
click at [761, 14] on span at bounding box center [760, 12] width 18 height 18
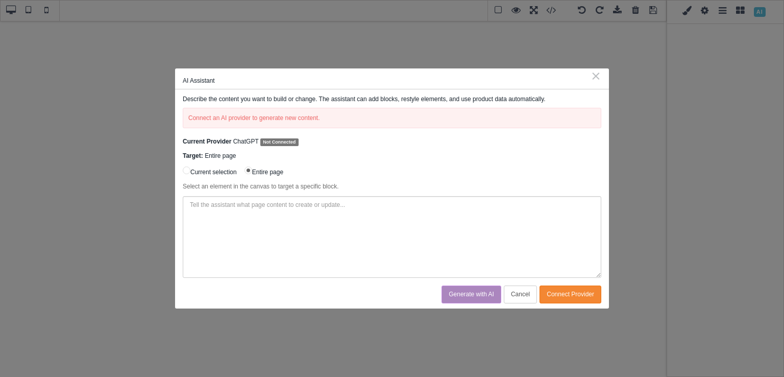
click at [599, 74] on div "⨯" at bounding box center [596, 75] width 11 height 9
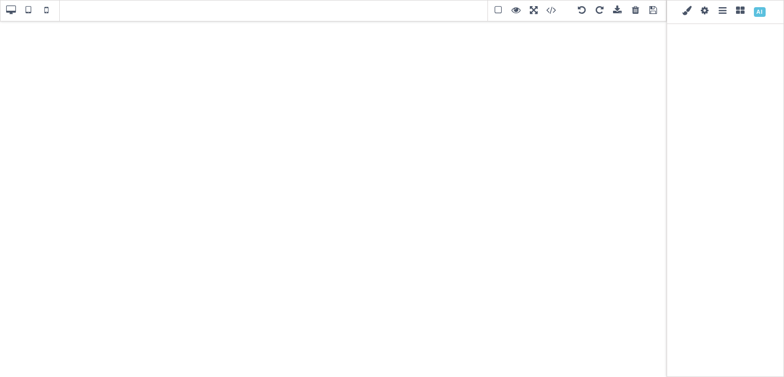
click at [683, 14] on span at bounding box center [687, 11] width 15 height 15
click at [709, 11] on span at bounding box center [704, 11] width 15 height 15
click at [739, 13] on span at bounding box center [740, 11] width 15 height 15
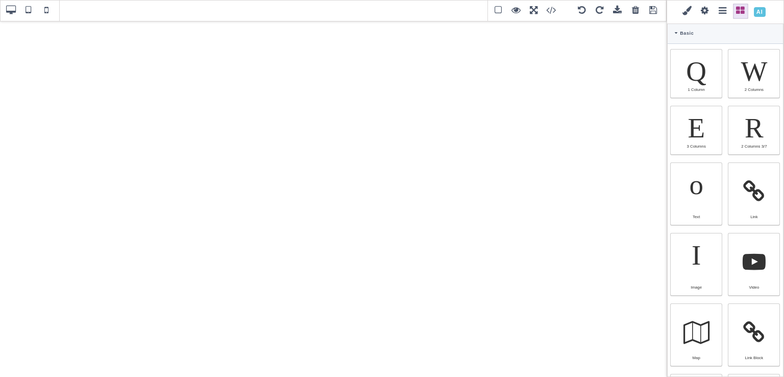
click at [676, 35] on div "Basic" at bounding box center [725, 32] width 115 height 21
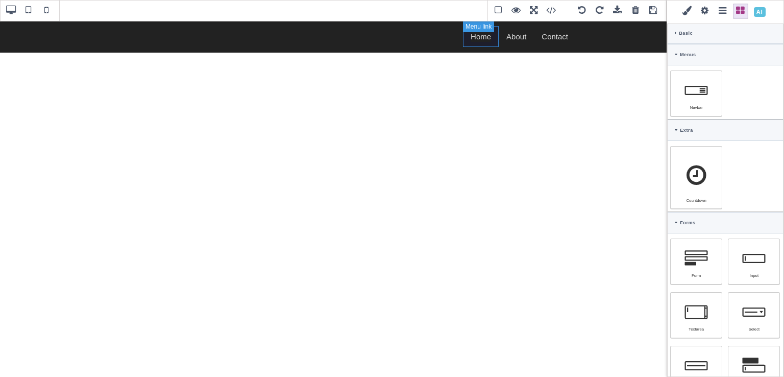
click at [483, 36] on link "Home" at bounding box center [481, 36] width 36 height 21
select select "inline-block"
type input "15"
type input "inherit"
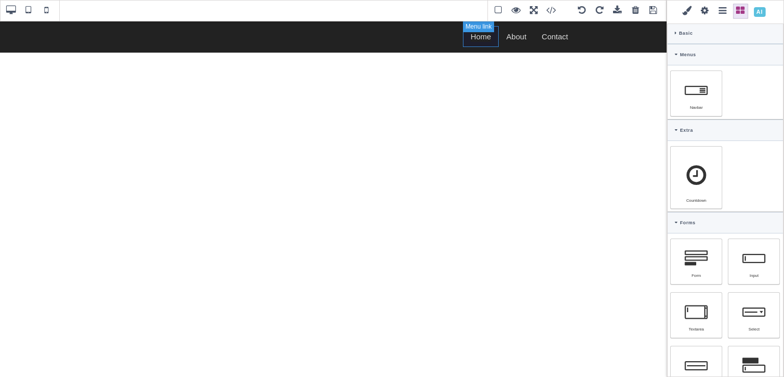
select select "500"
select select
type input "rgb(97, 96, 96)"
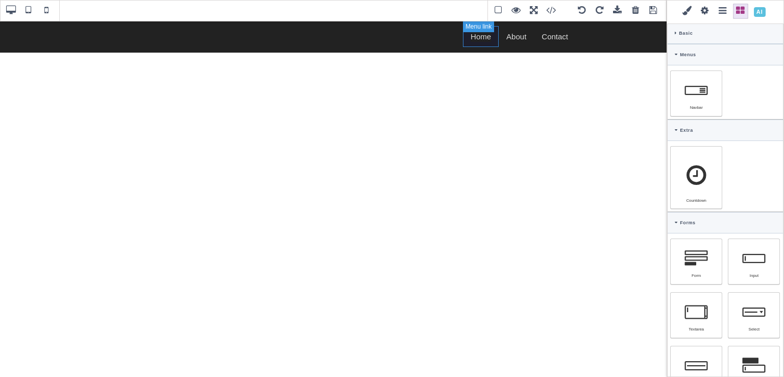
type input "rgb(97, 96, 96)"
type input "-2"
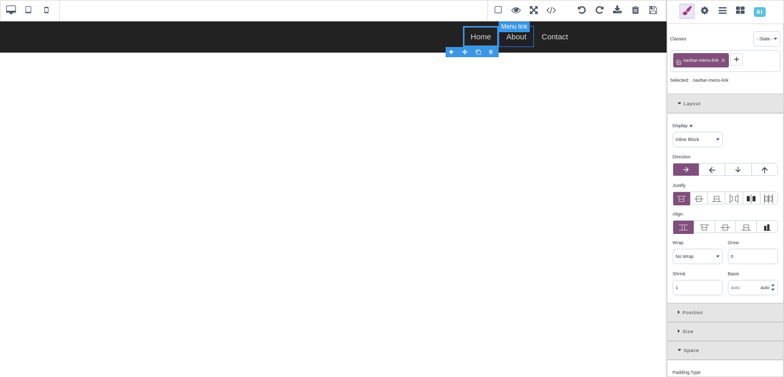
click at [515, 37] on link "About" at bounding box center [516, 36] width 35 height 21
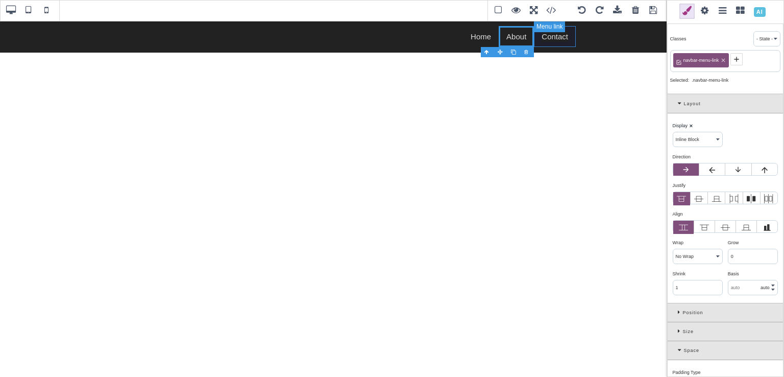
click at [544, 40] on link "Contact" at bounding box center [555, 36] width 42 height 21
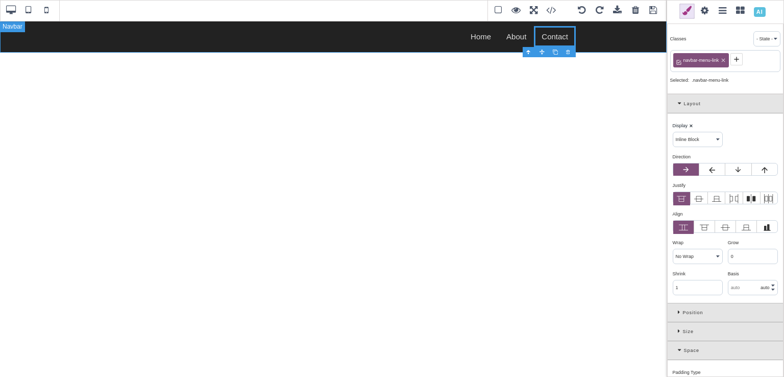
click at [590, 45] on div "Home About Contact" at bounding box center [333, 36] width 667 height 32
select select "block"
type input "0"
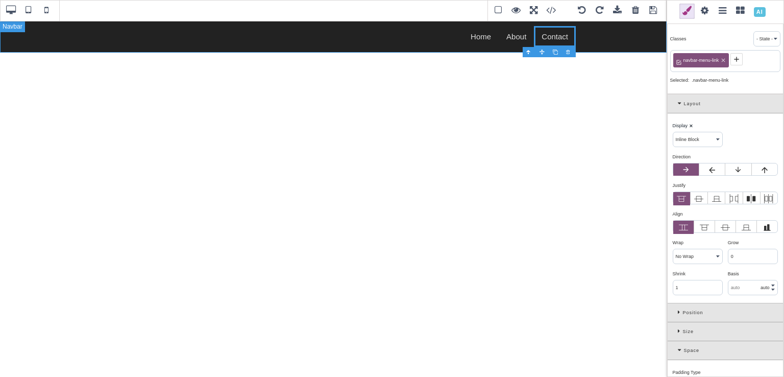
type input "0"
type input "rgb(221, 221, 221)"
select select "normal"
select select
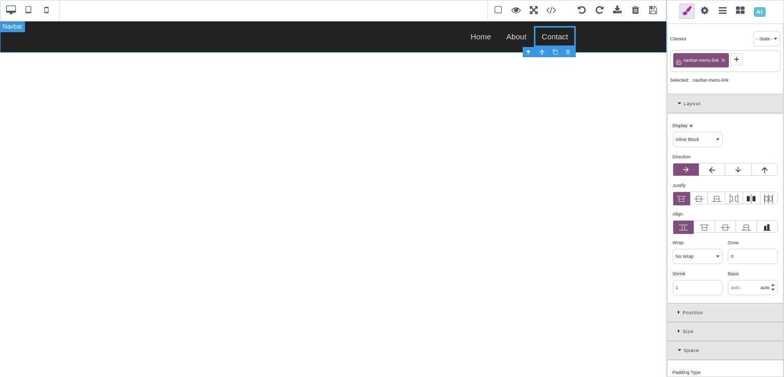
select select
type input "rgb(34, 34, 34)"
type input "0.8"
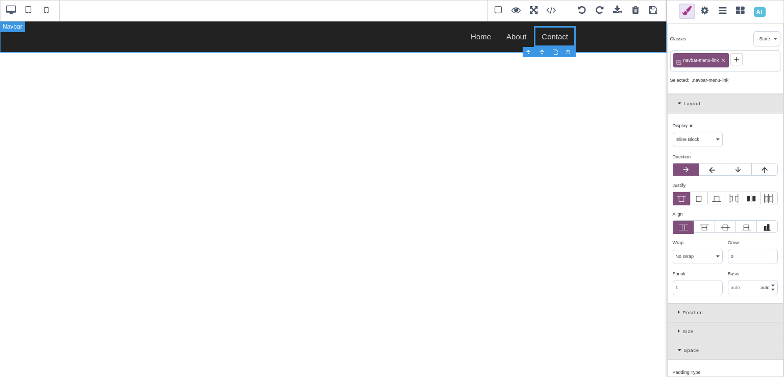
type input "0.8"
select select "solid"
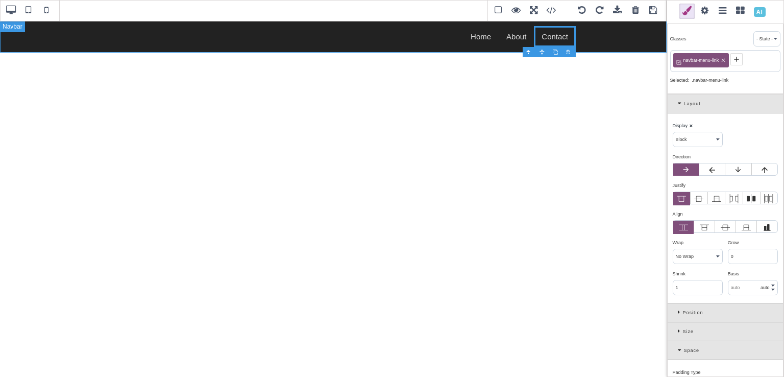
type input "rgba(0, 0, 0, 0)"
type input "-3"
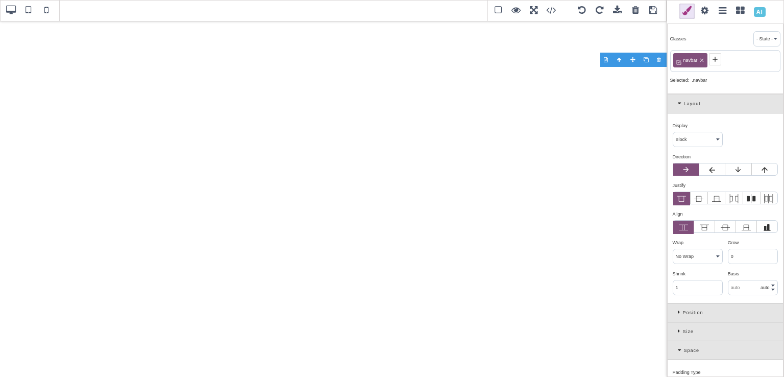
click at [658, 59] on div at bounding box center [660, 60] width 13 height 10
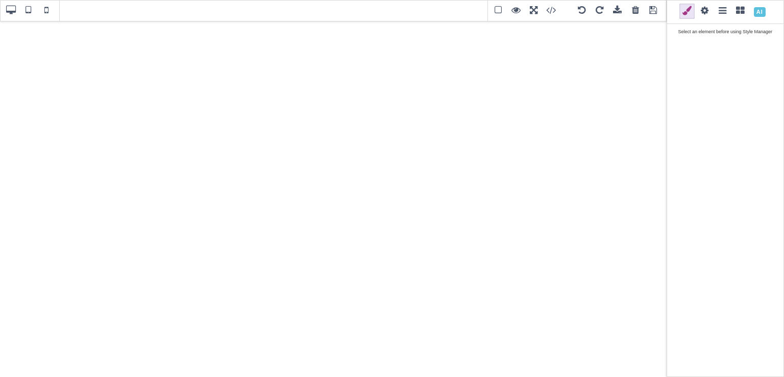
click at [762, 11] on span at bounding box center [760, 12] width 18 height 18
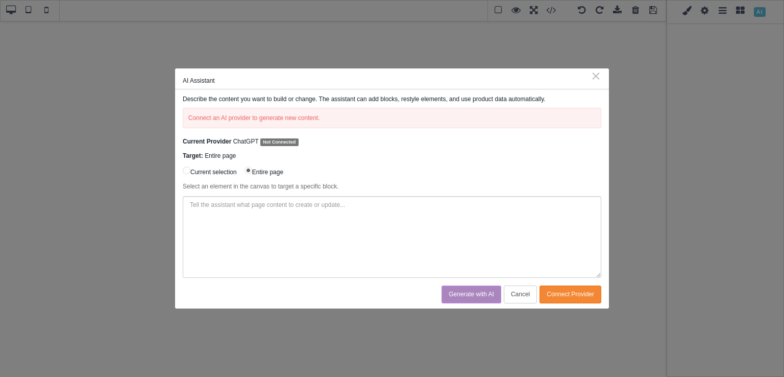
click at [598, 74] on div "⨯" at bounding box center [596, 75] width 11 height 9
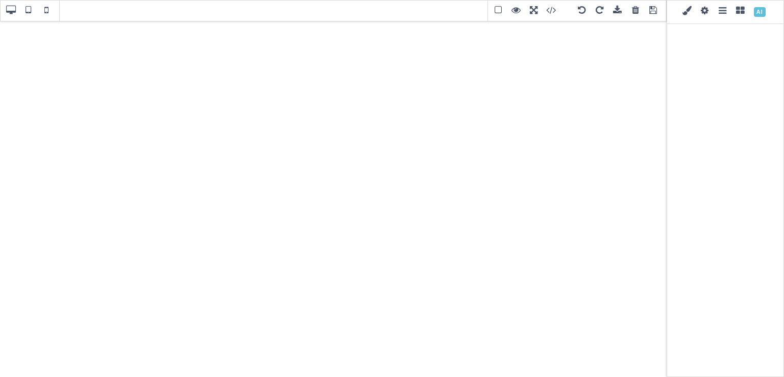
click at [741, 11] on span at bounding box center [740, 11] width 15 height 15
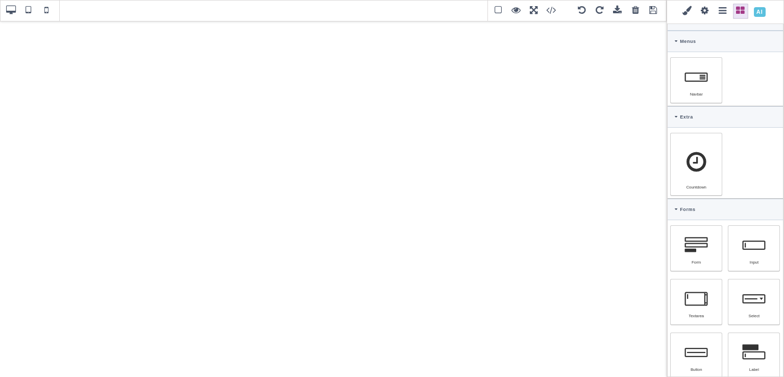
scroll to position [9, 0]
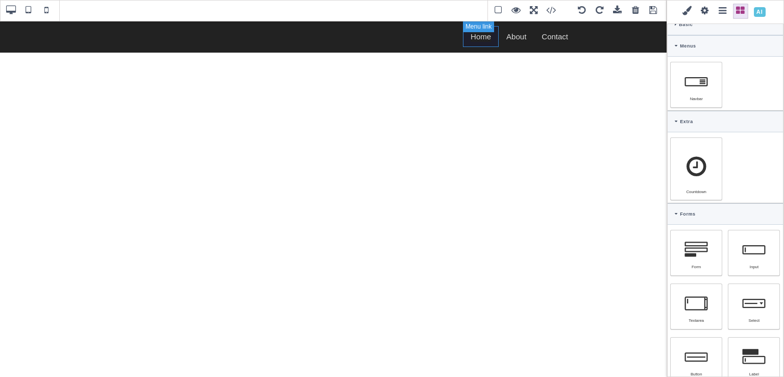
click at [487, 34] on link "Home" at bounding box center [481, 36] width 36 height 21
select select "inline-block"
type input "10"
type input "15"
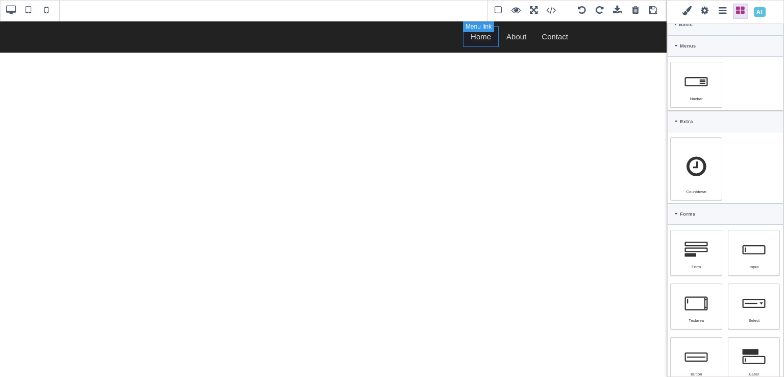
type input "10"
type input "15"
type input "inherit"
select select "500"
select select
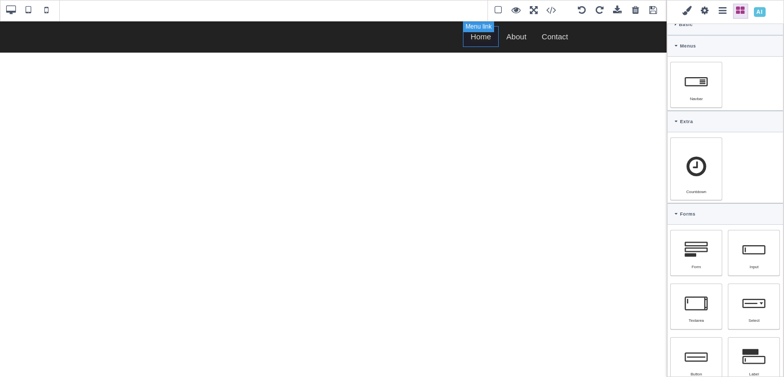
select select
type input "transparent"
type input "0"
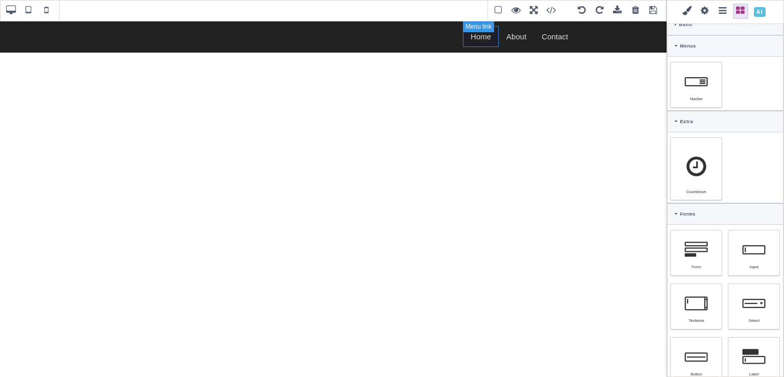
type input "0"
select select "none"
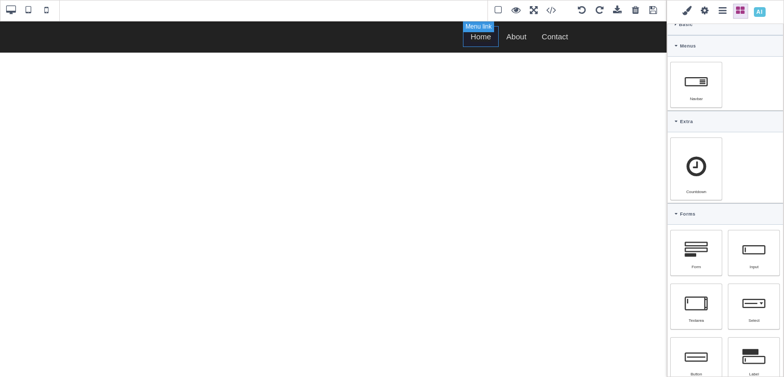
type input "rgb(97, 96, 96)"
type input "-2"
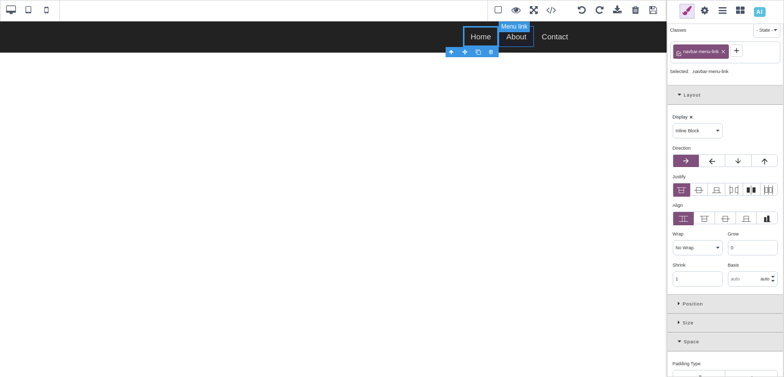
click at [525, 40] on link "About" at bounding box center [516, 36] width 35 height 21
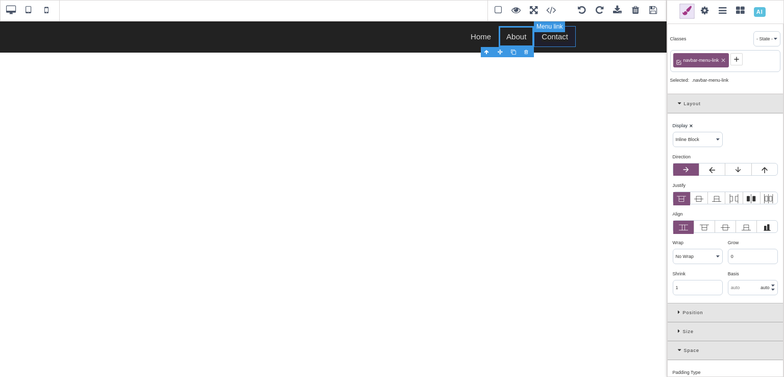
click at [545, 41] on link "Contact" at bounding box center [555, 36] width 42 height 21
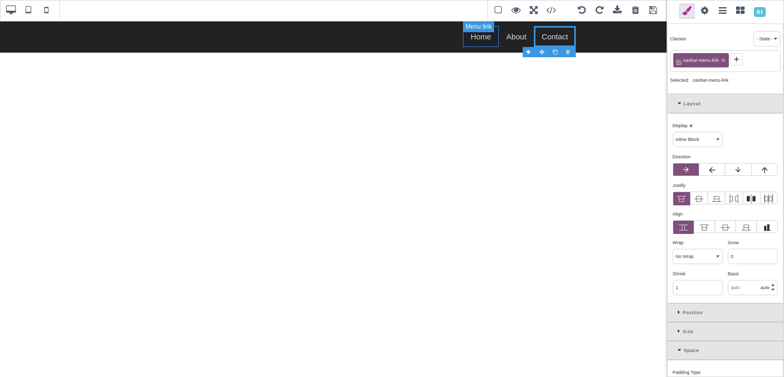
click at [488, 42] on link "Home" at bounding box center [481, 36] width 36 height 21
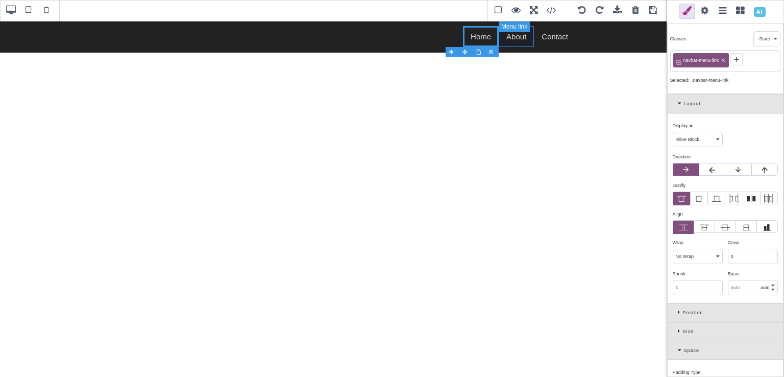
click at [520, 43] on link "About" at bounding box center [516, 36] width 35 height 21
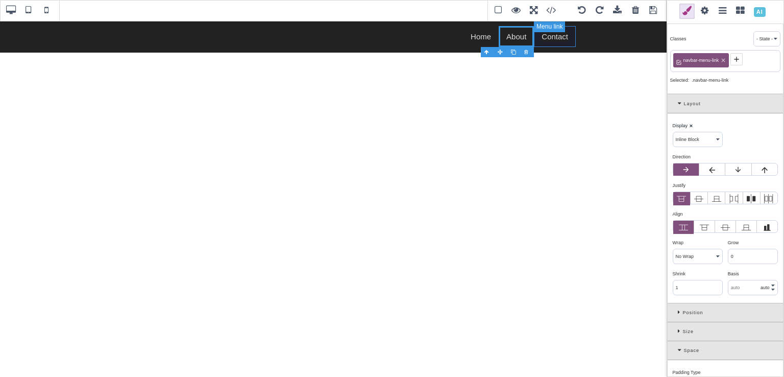
click at [554, 42] on link "Contact" at bounding box center [555, 36] width 42 height 21
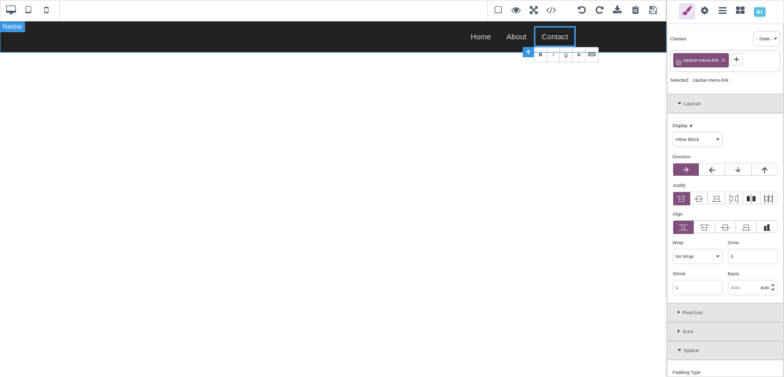
click at [600, 41] on div "Home About Contact" at bounding box center [333, 36] width 667 height 32
select select "block"
type input "0"
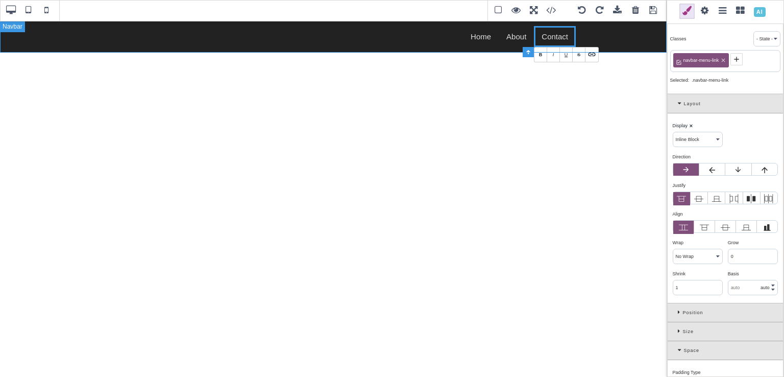
type input "0"
type input "rgb(221, 221, 221)"
select select "normal"
select select
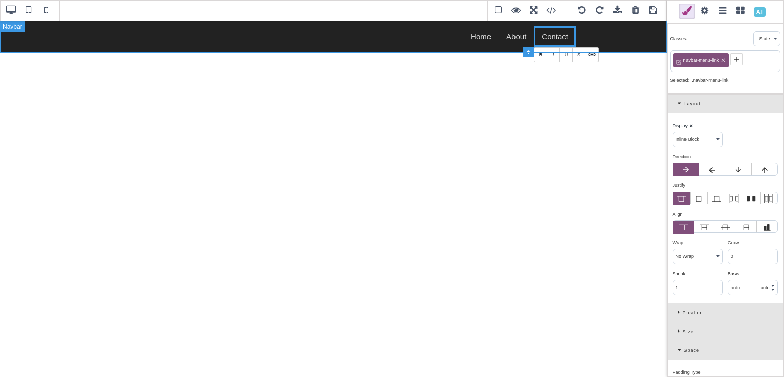
select select
type input "rgb(34, 34, 34)"
type input "0.8"
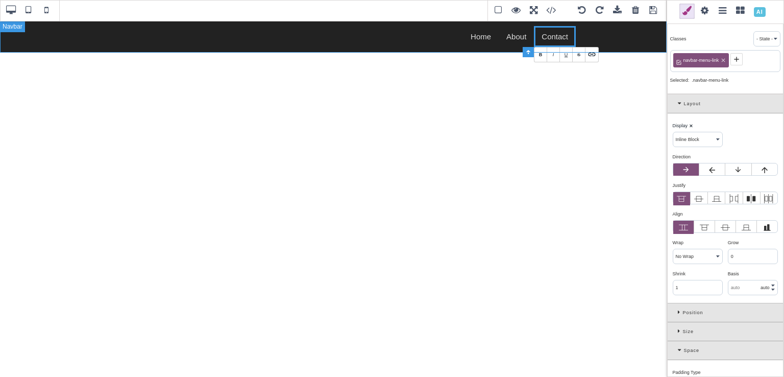
type input "0.8"
select select "solid"
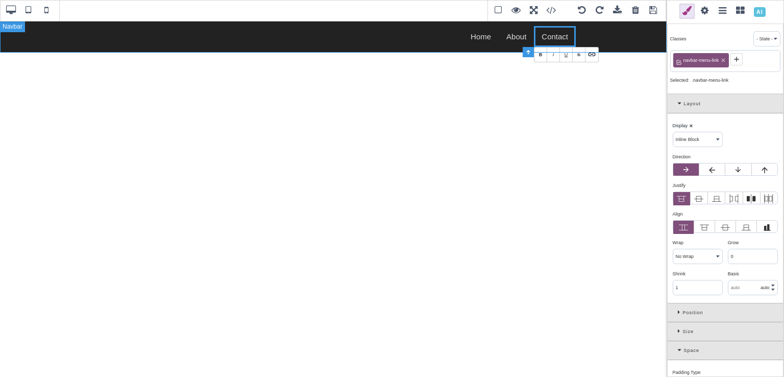
type input "rgba(0, 0, 0, 0)"
type input "-3"
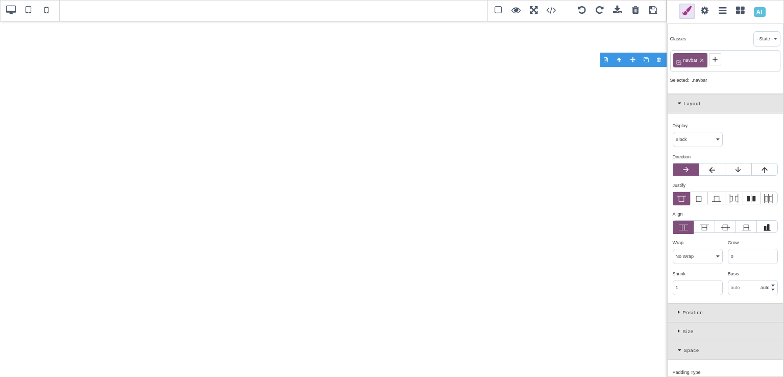
click at [658, 61] on div at bounding box center [660, 60] width 13 height 10
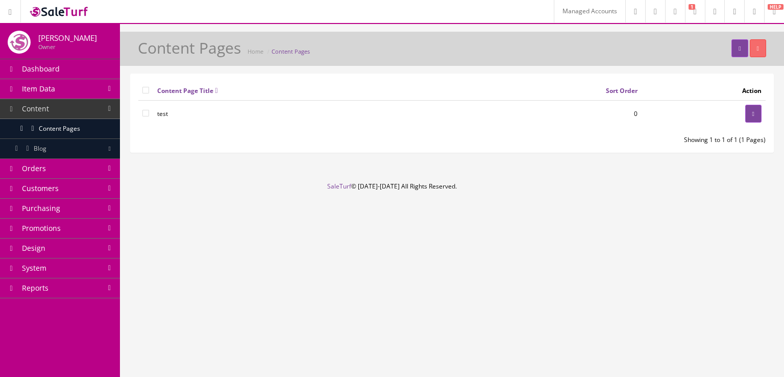
click at [597, 81] on div "Content Page Title Sort Order Action test 0 Showing 1 to 1 of 1 (1 Pages)" at bounding box center [452, 113] width 643 height 78
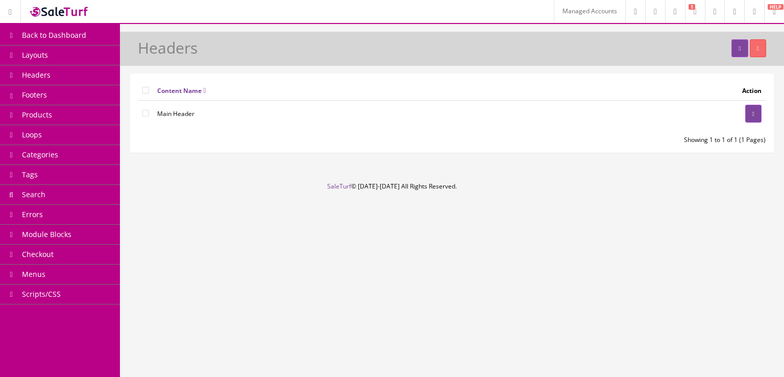
click at [60, 68] on link "Headers" at bounding box center [60, 75] width 120 height 20
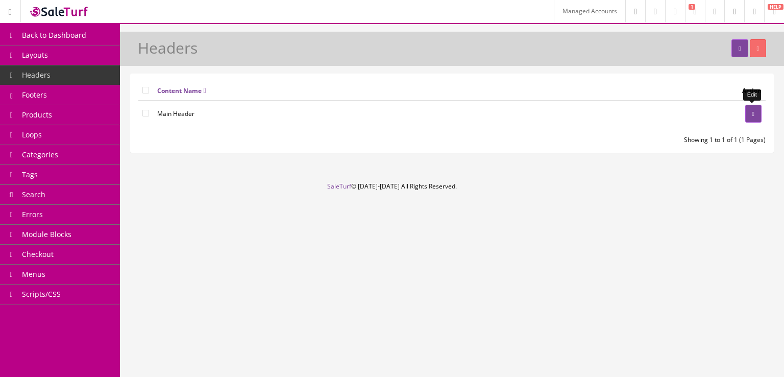
click at [757, 115] on link at bounding box center [753, 114] width 16 height 18
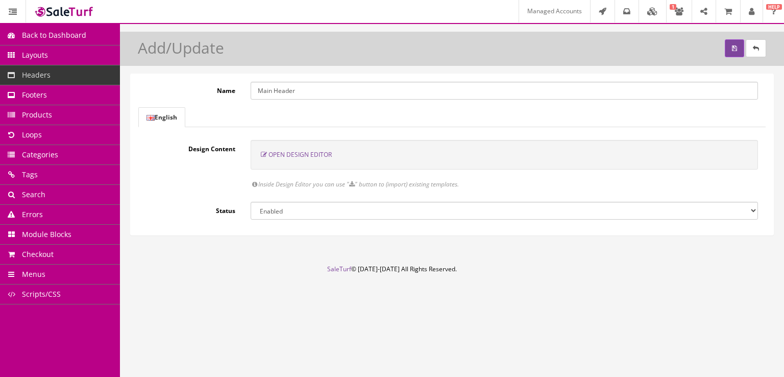
click at [321, 152] on span "Open Design Editor" at bounding box center [300, 154] width 63 height 9
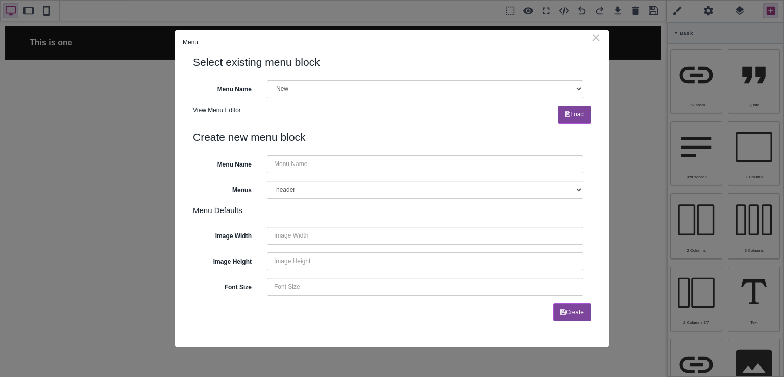
click at [597, 36] on div "⨯" at bounding box center [596, 37] width 11 height 9
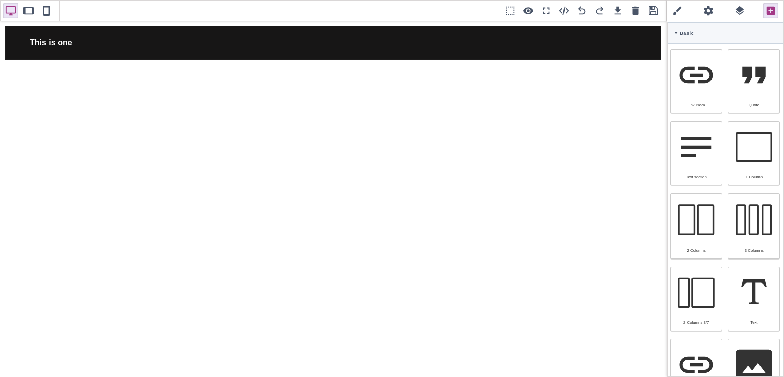
click at [654, 13] on span at bounding box center [653, 10] width 15 height 15
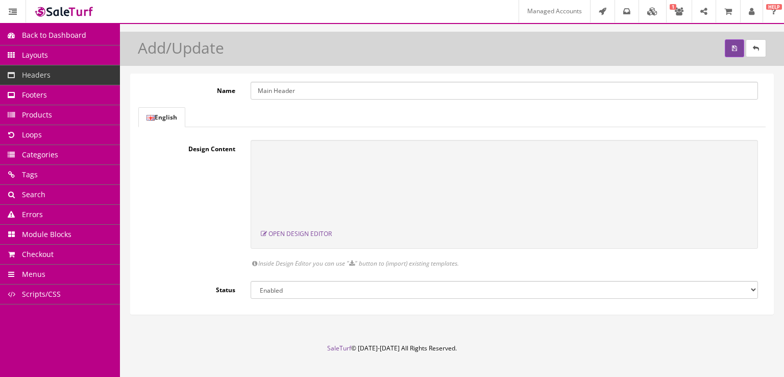
click at [75, 115] on link "Products" at bounding box center [60, 115] width 120 height 20
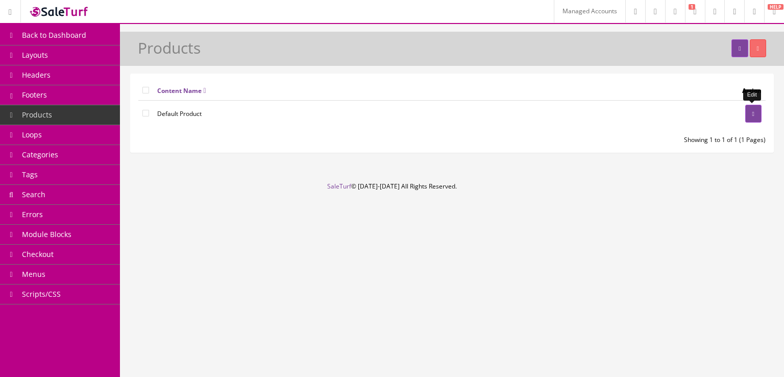
click at [759, 109] on link at bounding box center [753, 114] width 16 height 18
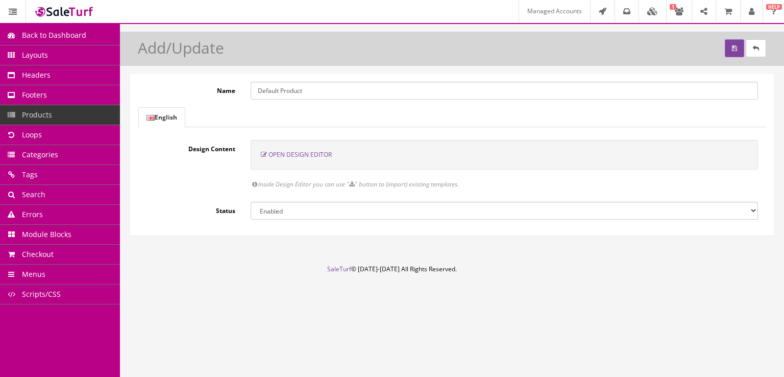
click at [323, 152] on span "Open Design Editor" at bounding box center [300, 154] width 63 height 9
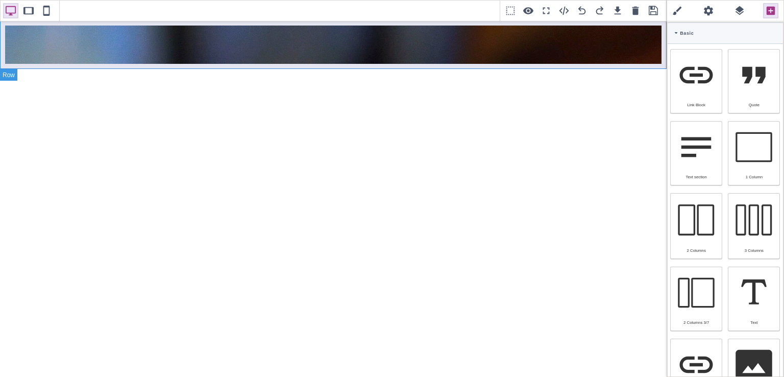
click at [345, 65] on div at bounding box center [333, 44] width 667 height 49
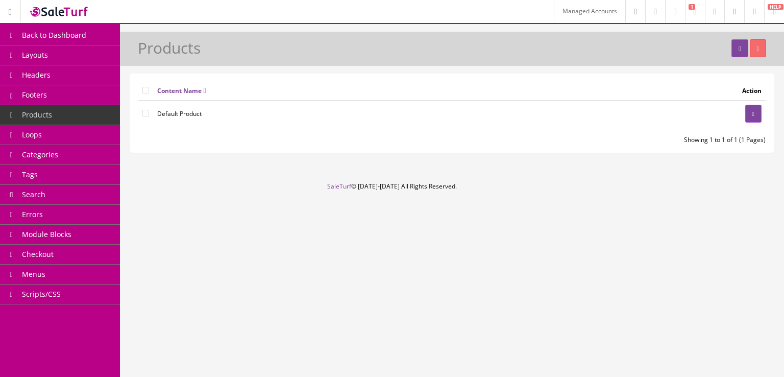
click at [76, 55] on link "Layouts" at bounding box center [60, 55] width 120 height 20
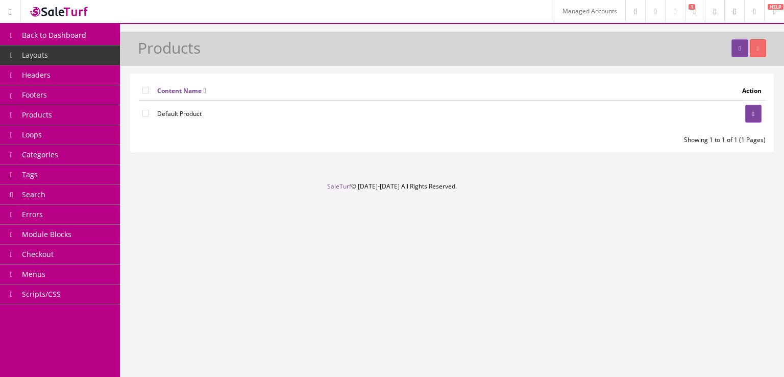
click at [70, 76] on link "Headers" at bounding box center [60, 75] width 120 height 20
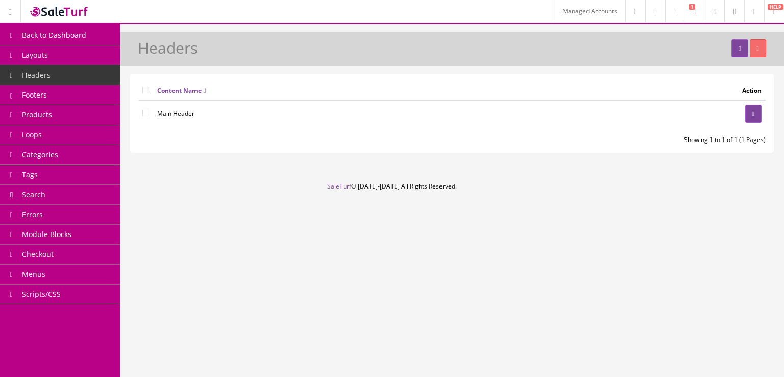
click at [73, 102] on link "Footers" at bounding box center [60, 95] width 120 height 20
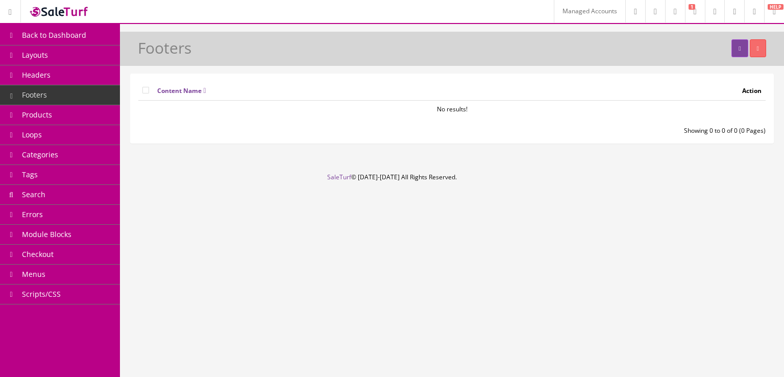
click at [86, 75] on link "Headers" at bounding box center [60, 75] width 120 height 20
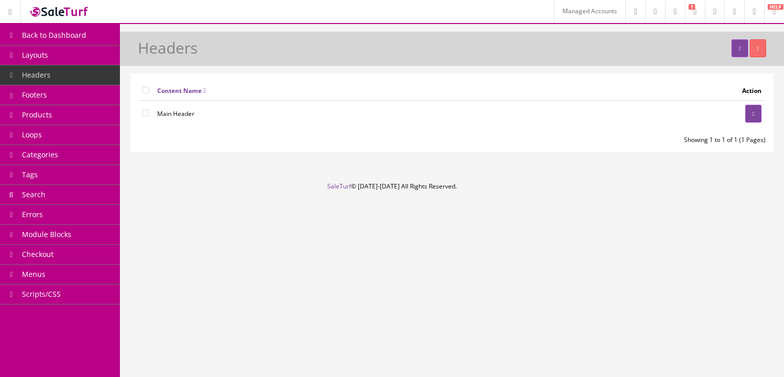
click at [90, 60] on link "Layouts" at bounding box center [60, 55] width 120 height 20
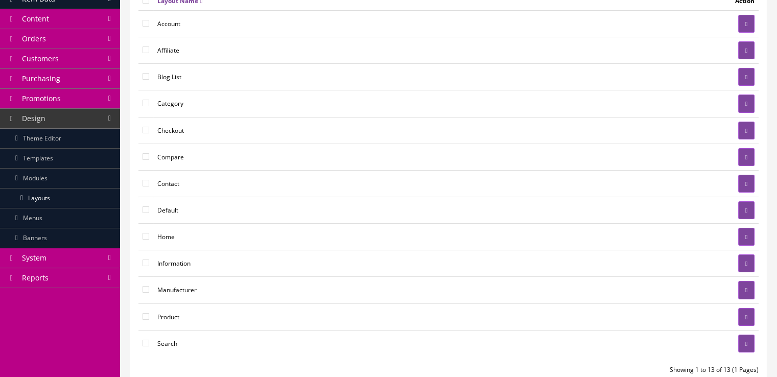
scroll to position [91, 0]
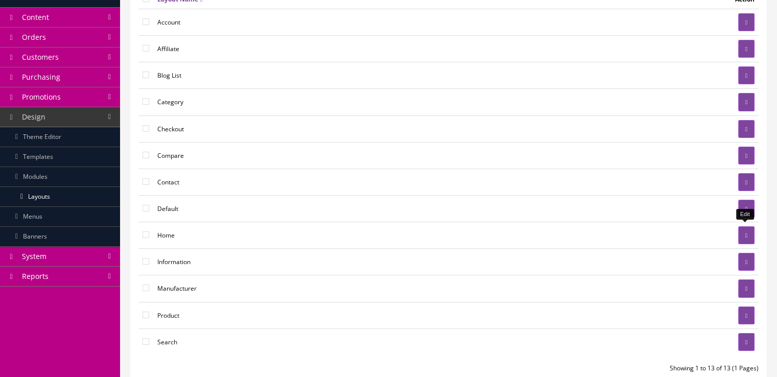
click at [751, 232] on link at bounding box center [746, 235] width 16 height 18
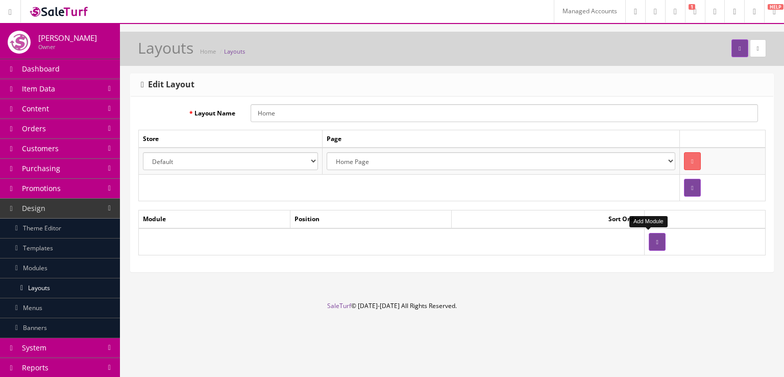
click at [656, 241] on icon "button" at bounding box center [657, 242] width 2 height 6
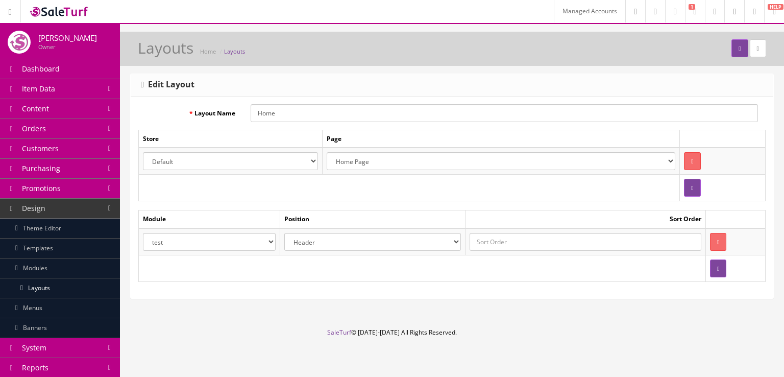
click at [268, 240] on select "test New Tester yyhoun" at bounding box center [209, 242] width 133 height 18
click at [338, 237] on select "Header Content Top Content Bottom Column Left Column Right Footer" at bounding box center [372, 242] width 176 height 18
click at [288, 233] on select "Header Content Top Content Bottom Column Left Column Right Footer" at bounding box center [372, 242] width 176 height 18
click at [268, 242] on select "test New Tester yyhoun" at bounding box center [209, 242] width 133 height 18
click at [143, 233] on select "test New Tester yyhoun" at bounding box center [209, 242] width 133 height 18
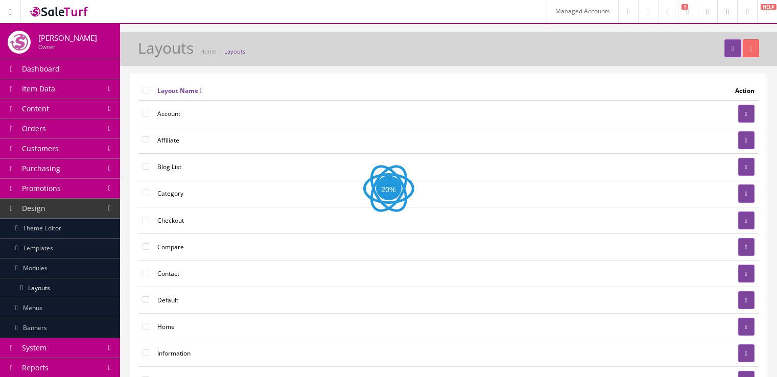
scroll to position [91, 0]
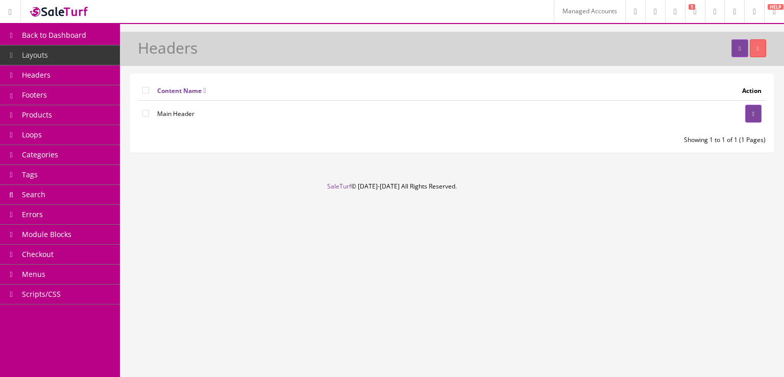
click at [99, 84] on link "Headers" at bounding box center [60, 75] width 120 height 20
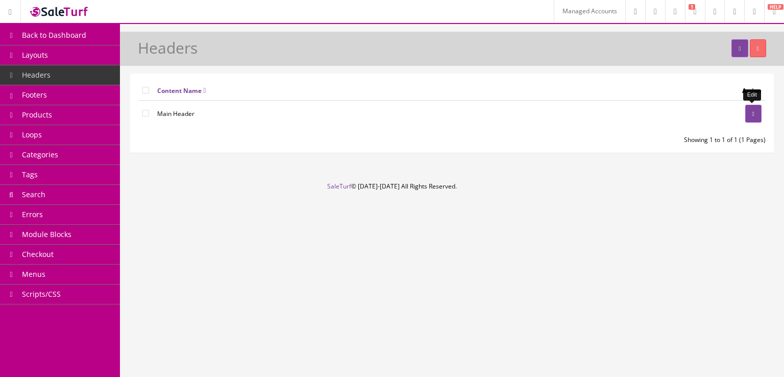
click at [754, 109] on link at bounding box center [753, 114] width 16 height 18
click at [45, 56] on span "Layouts" at bounding box center [35, 55] width 26 height 10
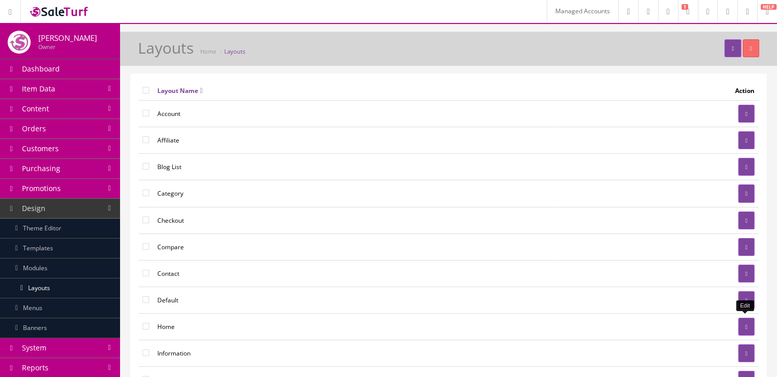
click at [744, 328] on link at bounding box center [746, 327] width 16 height 18
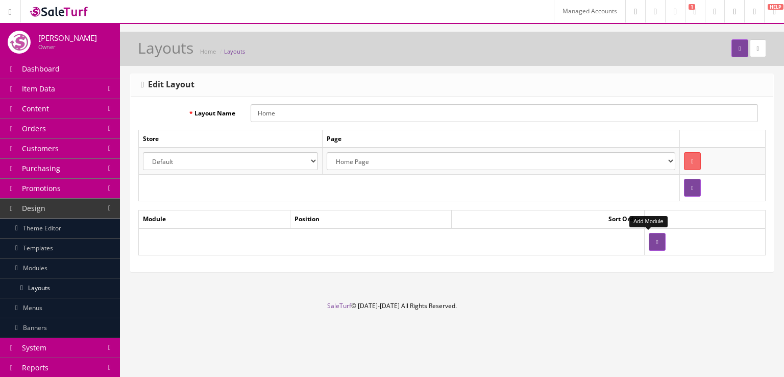
click at [649, 239] on button "button" at bounding box center [657, 242] width 16 height 18
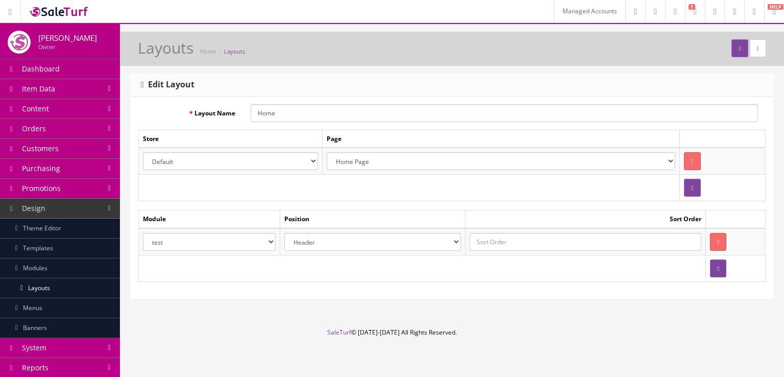
click at [267, 240] on select "test New Tester yyhoun" at bounding box center [209, 242] width 133 height 18
click at [393, 200] on form "Layout Name Home Store Page Default Select Location Account Pages (all) Account…" at bounding box center [452, 193] width 628 height 178
click at [52, 247] on link "Templates" at bounding box center [60, 248] width 120 height 20
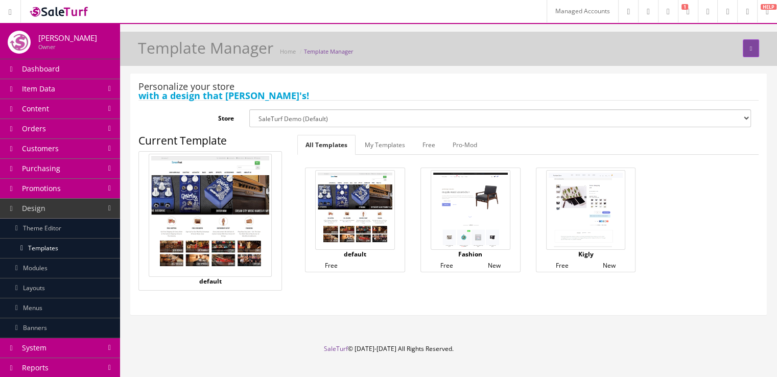
click at [68, 223] on link "Theme Editor" at bounding box center [60, 229] width 120 height 20
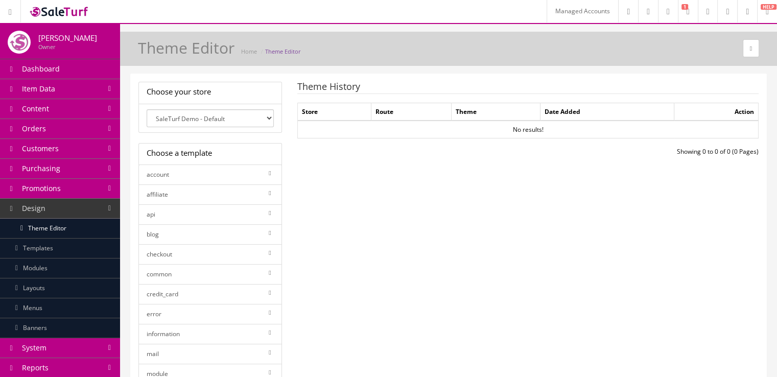
click at [234, 119] on select "SaleTurf Demo - Default" at bounding box center [210, 118] width 127 height 18
click at [147, 109] on select "SaleTurf Demo - Default" at bounding box center [210, 118] width 127 height 18
click at [225, 270] on link "common" at bounding box center [209, 274] width 143 height 20
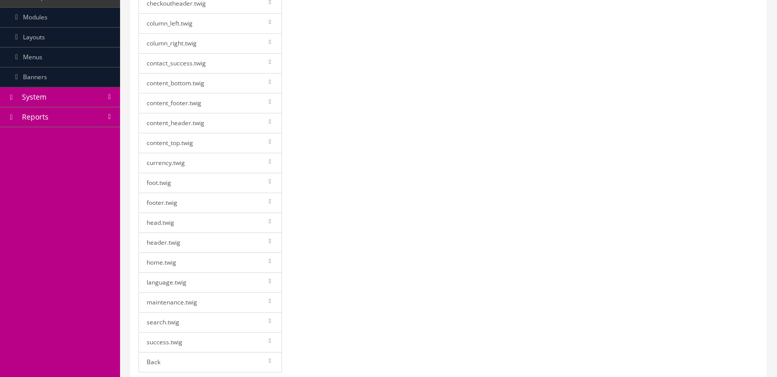
scroll to position [262, 0]
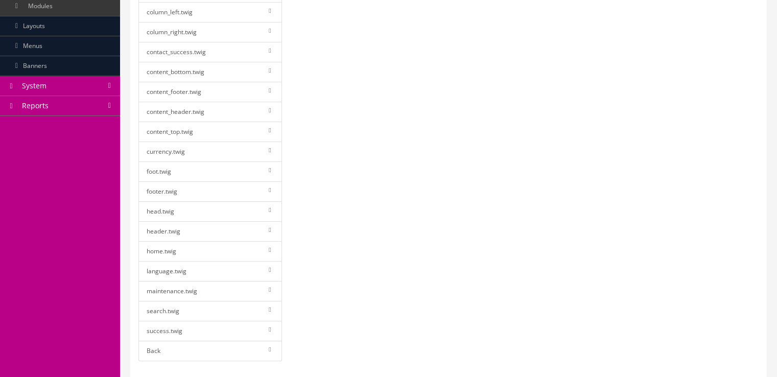
click at [237, 227] on link "header.twig" at bounding box center [209, 231] width 143 height 20
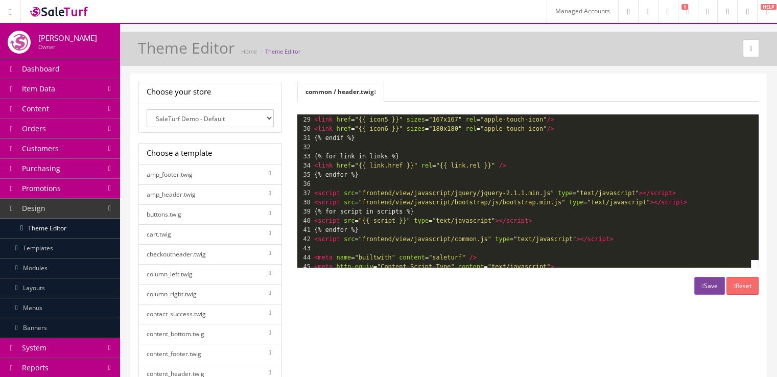
scroll to position [420, 0]
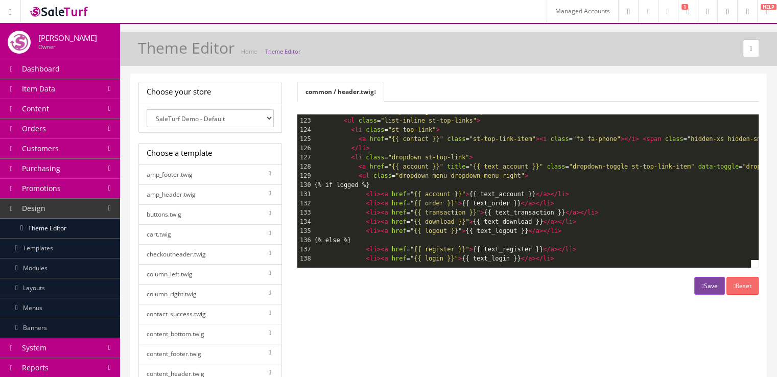
click at [57, 249] on link "Templates" at bounding box center [60, 248] width 120 height 20
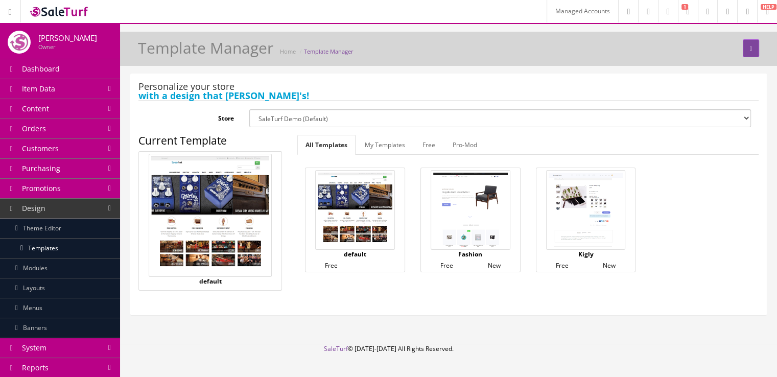
click at [363, 211] on img at bounding box center [355, 210] width 80 height 80
click at [751, 53] on button "submit" at bounding box center [750, 48] width 16 height 18
click at [51, 231] on link "Theme Editor" at bounding box center [60, 229] width 120 height 20
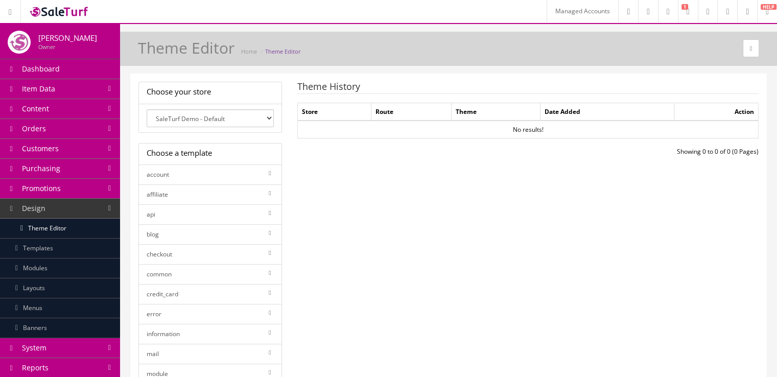
click at [211, 268] on link "common" at bounding box center [209, 274] width 143 height 20
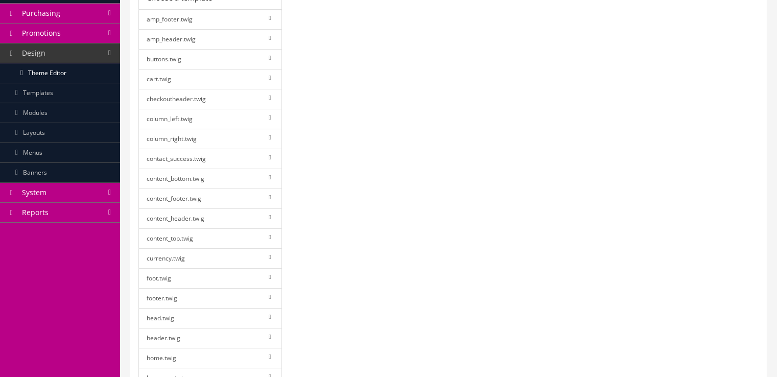
scroll to position [156, 0]
click at [218, 336] on link "header.twig" at bounding box center [209, 337] width 143 height 20
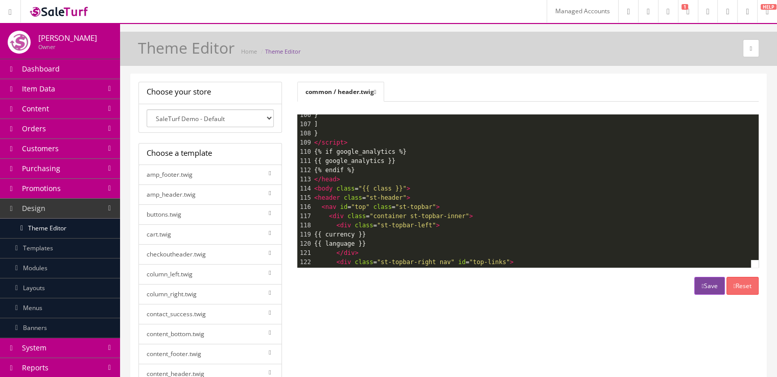
scroll to position [982, 0]
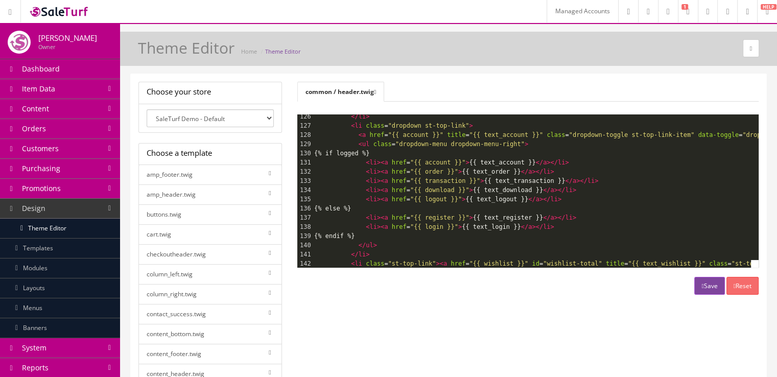
click at [231, 118] on select "SaleTurf Demo - Default" at bounding box center [210, 118] width 127 height 18
click at [234, 119] on select "SaleTurf Demo - Default" at bounding box center [210, 118] width 127 height 18
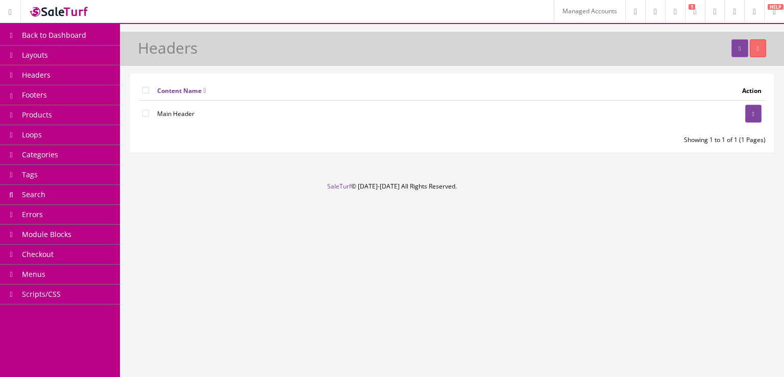
click at [46, 77] on span "Headers" at bounding box center [36, 75] width 29 height 10
